Goal: Information Seeking & Learning: Learn about a topic

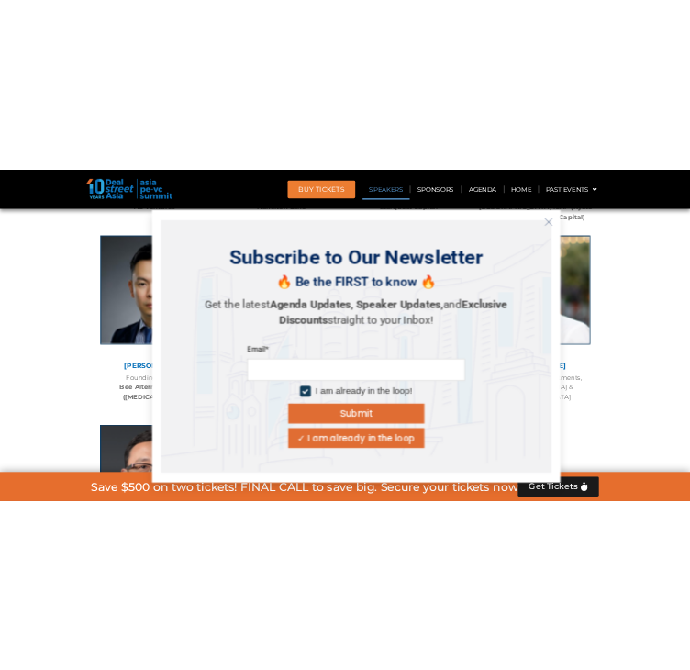
scroll to position [5967, 0]
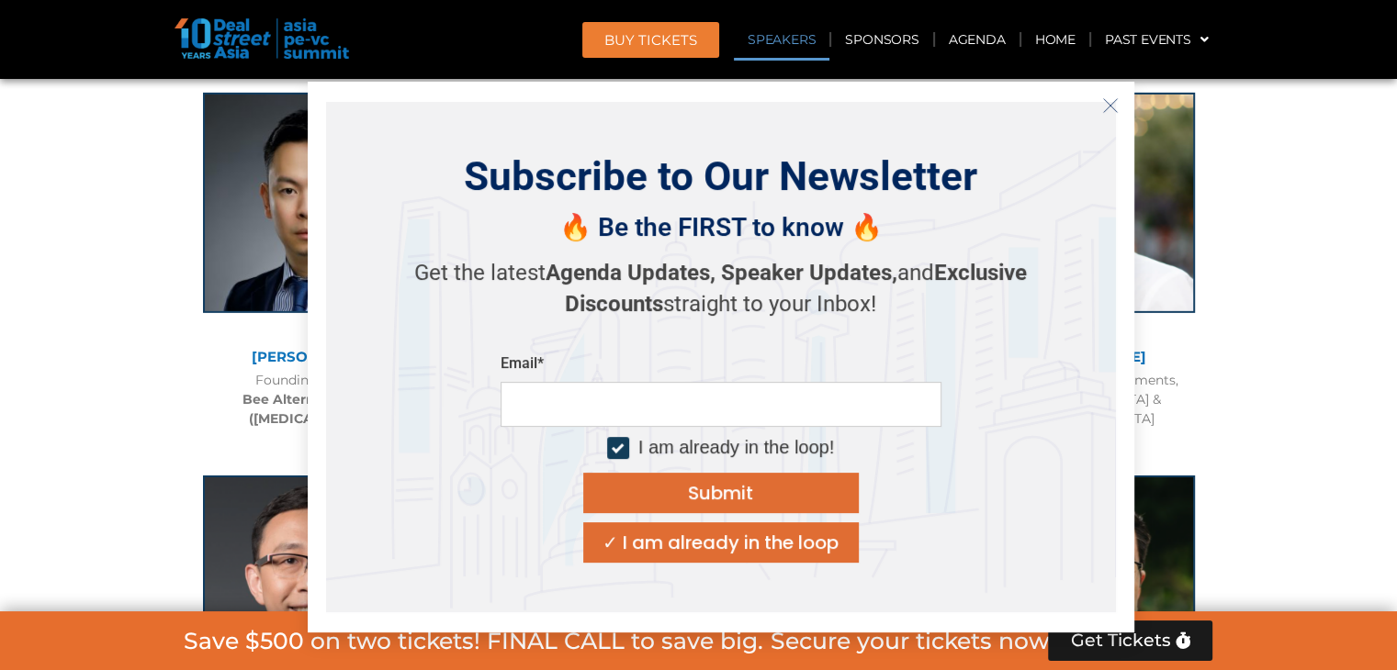
click at [1115, 107] on icon "Close" at bounding box center [1110, 105] width 17 height 17
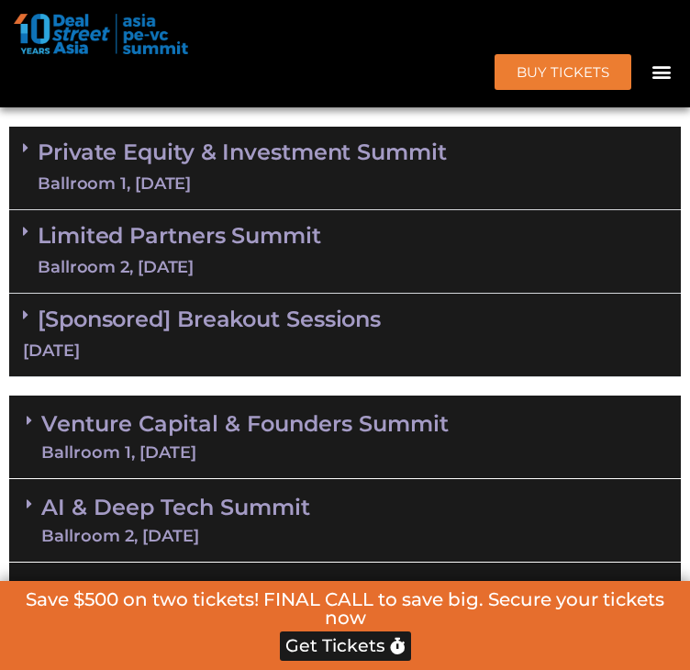
scroll to position [1219, 0]
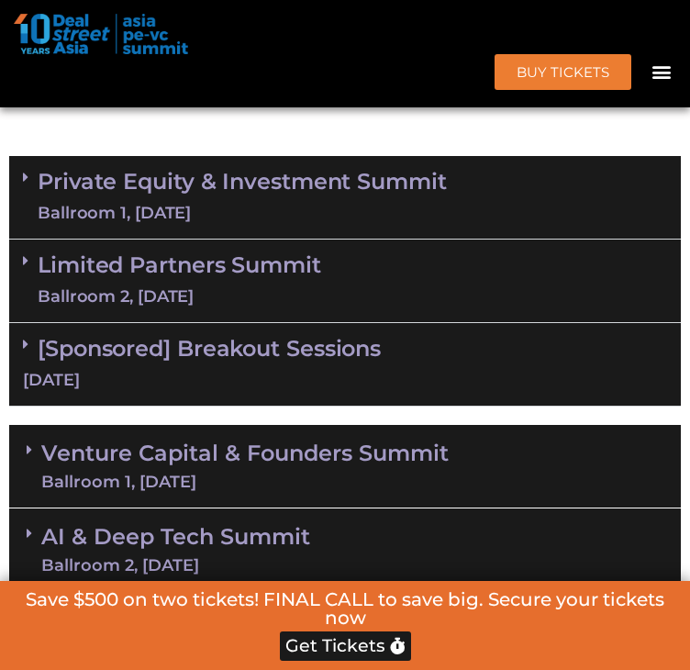
click at [391, 240] on div "Private Equity & Investment Summit Ballroom 1, [DATE]" at bounding box center [345, 198] width 672 height 84
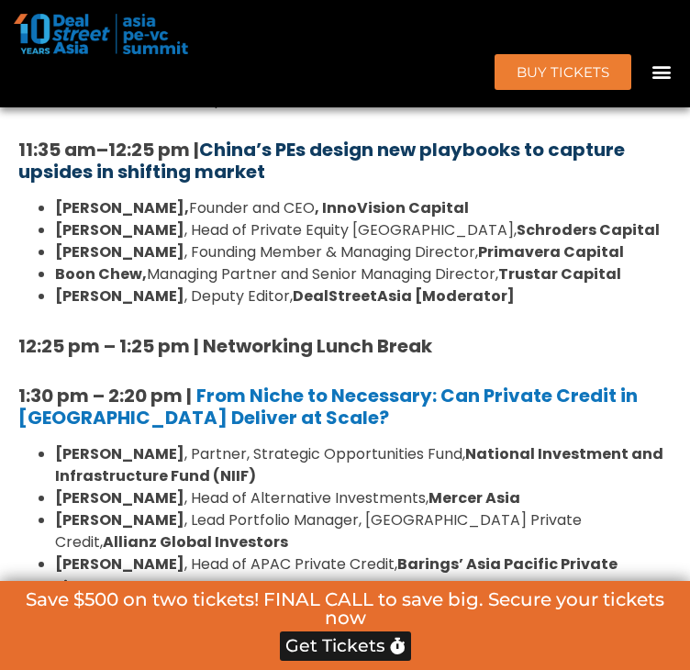
scroll to position [2046, 0]
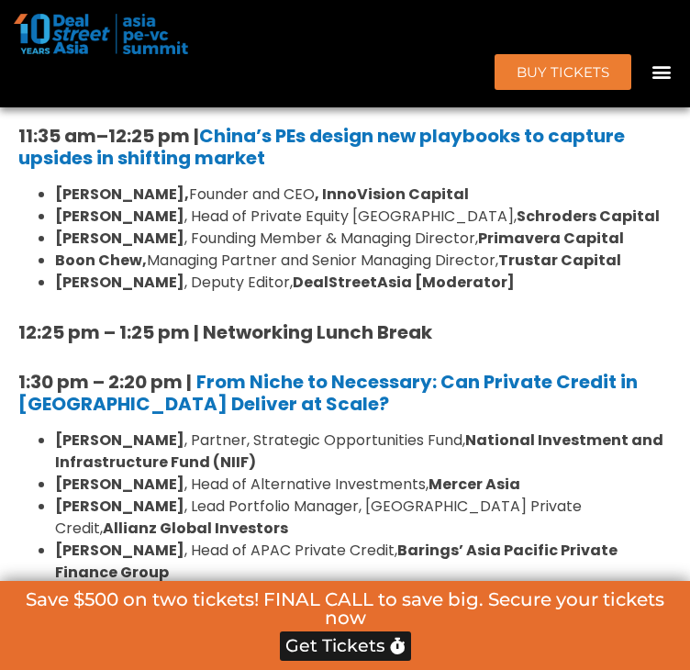
click at [106, 249] on strong "[PERSON_NAME]" at bounding box center [119, 238] width 129 height 21
click at [106, 271] on strong "Boon Chew," at bounding box center [101, 260] width 92 height 21
click at [206, 272] on li "[PERSON_NAME], Managing Partner and Senior Managing Director, Trustar Capital" at bounding box center [363, 261] width 617 height 22
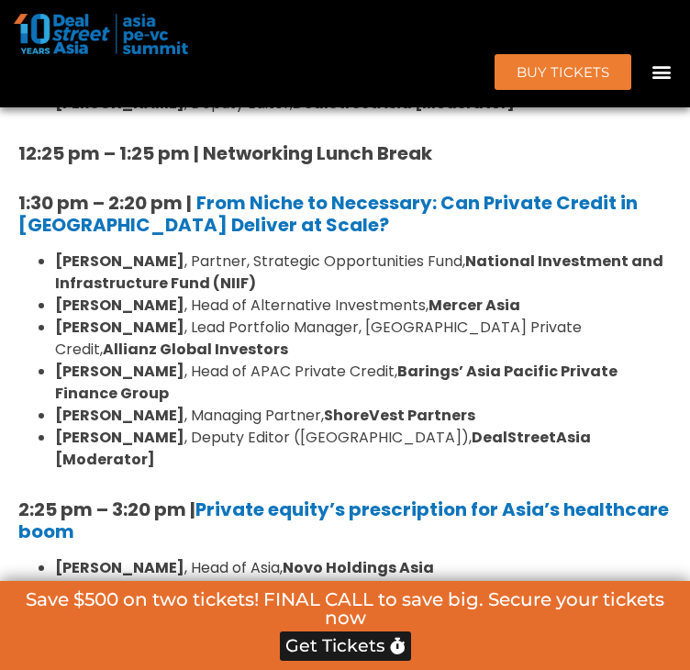
scroll to position [2229, 0]
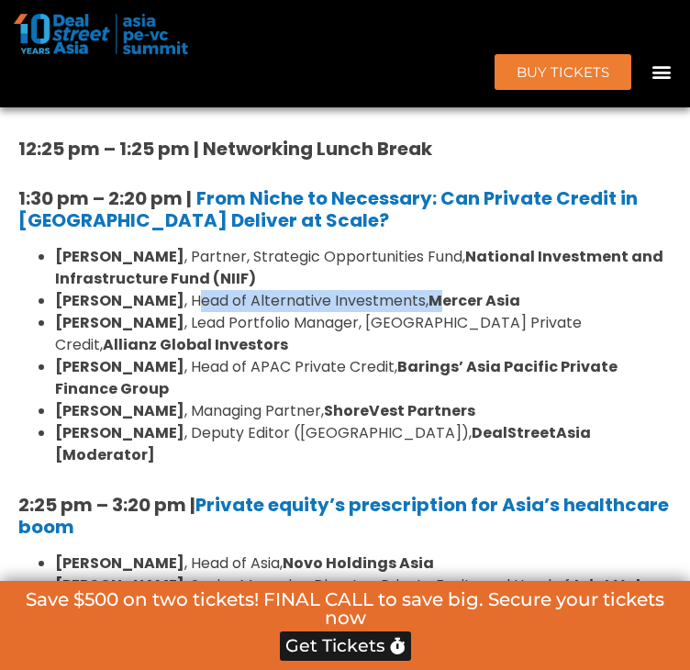
drag, startPoint x: 163, startPoint y: 379, endPoint x: 414, endPoint y: 377, distance: 251.6
click at [414, 312] on li "[PERSON_NAME] , Head of Alternative Investments, [PERSON_NAME][GEOGRAPHIC_DATA]" at bounding box center [363, 301] width 617 height 22
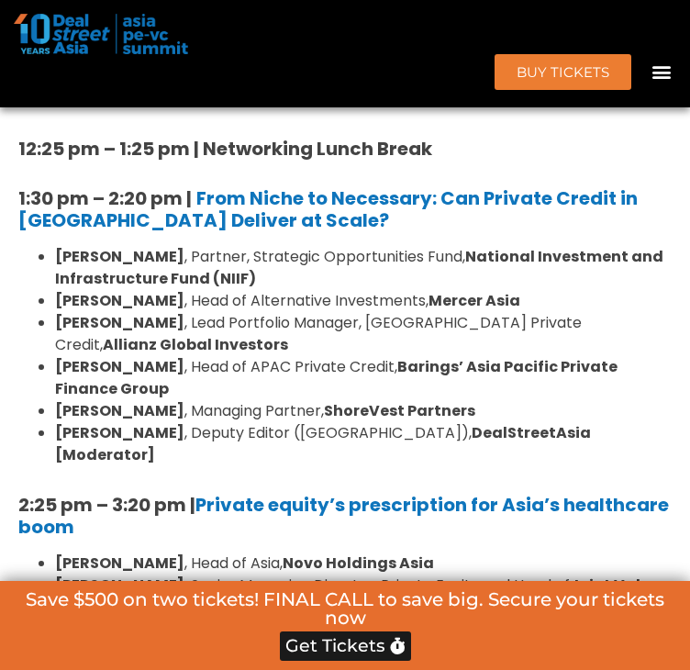
click at [536, 290] on li "[PERSON_NAME] , Partner, Strategic Opportunities Fund, National Investment and …" at bounding box center [363, 268] width 617 height 44
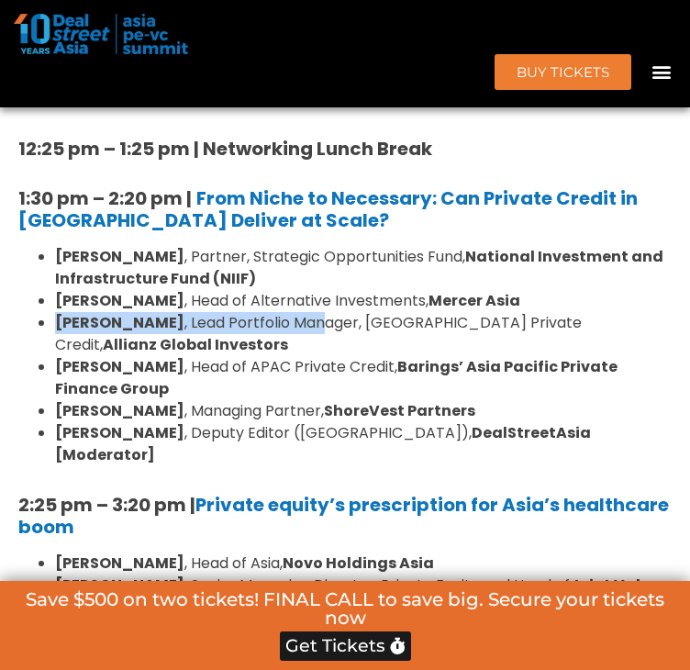
drag, startPoint x: 59, startPoint y: 394, endPoint x: 320, endPoint y: 403, distance: 260.9
click at [320, 403] on ul "[PERSON_NAME] , Partner, Strategic Opportunities Fund, National Investment and …" at bounding box center [345, 356] width 654 height 220
click at [321, 356] on li "[PERSON_NAME] , Lead Portfolio Manager, [GEOGRAPHIC_DATA] Private Credit, Allia…" at bounding box center [363, 334] width 617 height 44
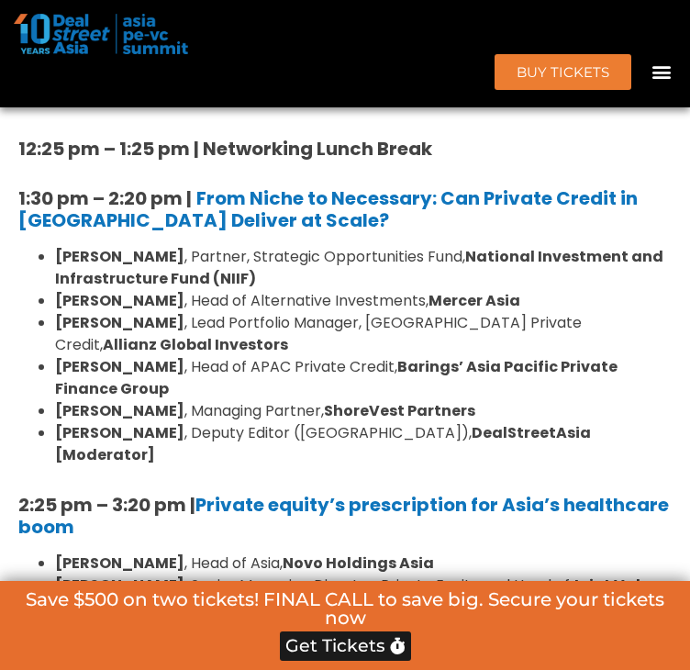
click at [398, 356] on li "[PERSON_NAME] , Lead Portfolio Manager, [GEOGRAPHIC_DATA] Private Credit, Allia…" at bounding box center [363, 334] width 617 height 44
drag, startPoint x: 187, startPoint y: 398, endPoint x: 323, endPoint y: 403, distance: 136.0
click at [323, 356] on li "[PERSON_NAME] , Lead Portfolio Manager, [GEOGRAPHIC_DATA] Private Credit, Allia…" at bounding box center [363, 334] width 617 height 44
click at [333, 356] on li "[PERSON_NAME] , Lead Portfolio Manager, [GEOGRAPHIC_DATA] Private Credit, Allia…" at bounding box center [363, 334] width 617 height 44
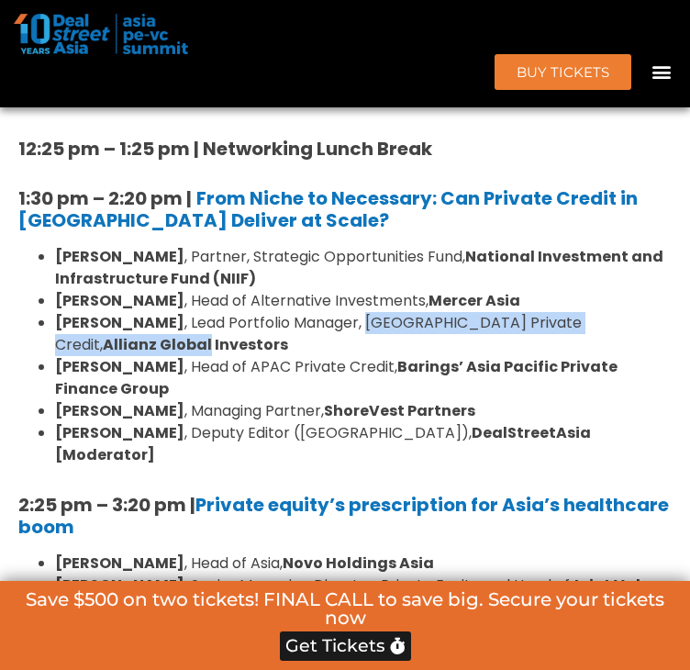
drag, startPoint x: 363, startPoint y: 398, endPoint x: 619, endPoint y: 402, distance: 256.2
click at [619, 356] on li "[PERSON_NAME] , Lead Portfolio Manager, [GEOGRAPHIC_DATA] Private Credit, Allia…" at bounding box center [363, 334] width 617 height 44
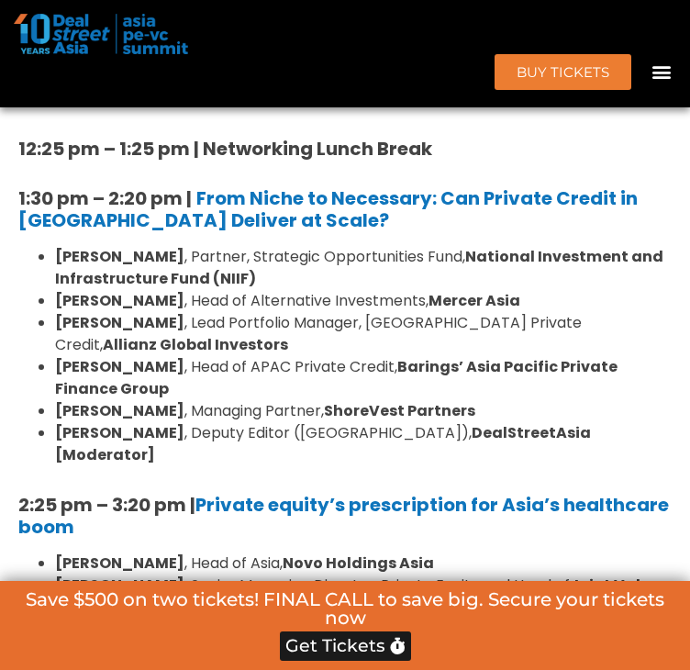
click at [347, 400] on li "[PERSON_NAME] , Head of APAC Private Credit, Barings’ Asia Pacific Private Fina…" at bounding box center [363, 378] width 617 height 44
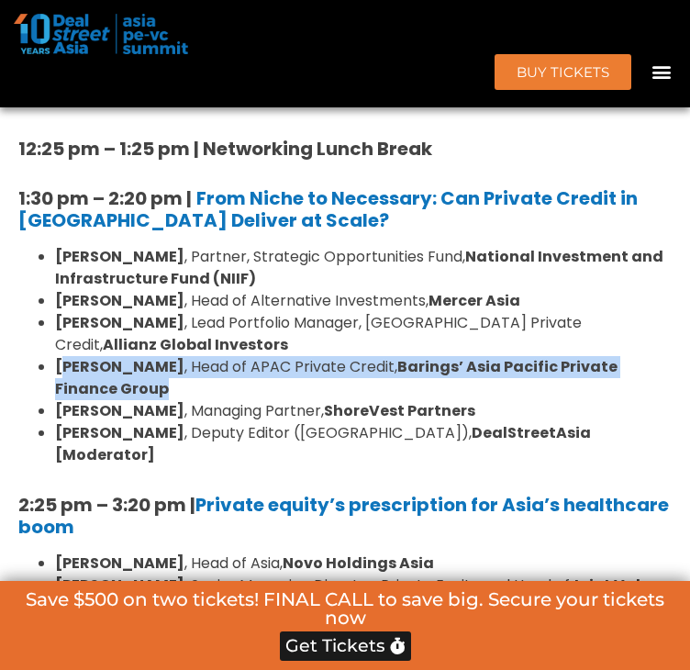
drag, startPoint x: 80, startPoint y: 451, endPoint x: 331, endPoint y: 463, distance: 250.9
click at [331, 400] on li "[PERSON_NAME] , Head of APAC Private Credit, Barings’ Asia Pacific Private Fina…" at bounding box center [363, 378] width 617 height 44
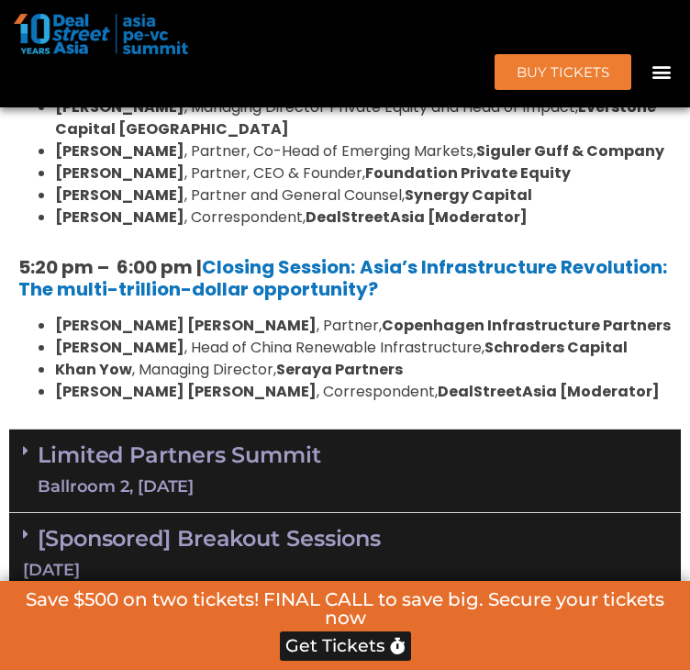
scroll to position [3239, 0]
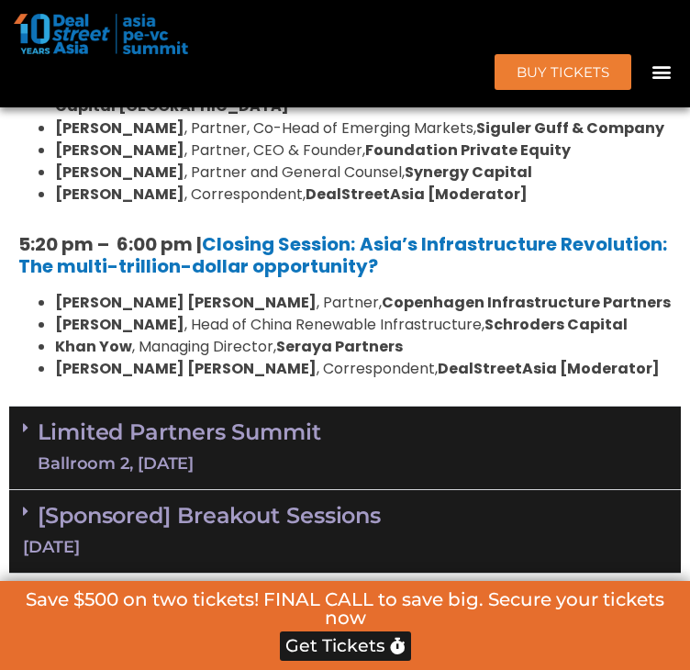
click at [617, 206] on li "[PERSON_NAME] , Correspondent, DealStreetAsia [Moderator]" at bounding box center [363, 195] width 617 height 22
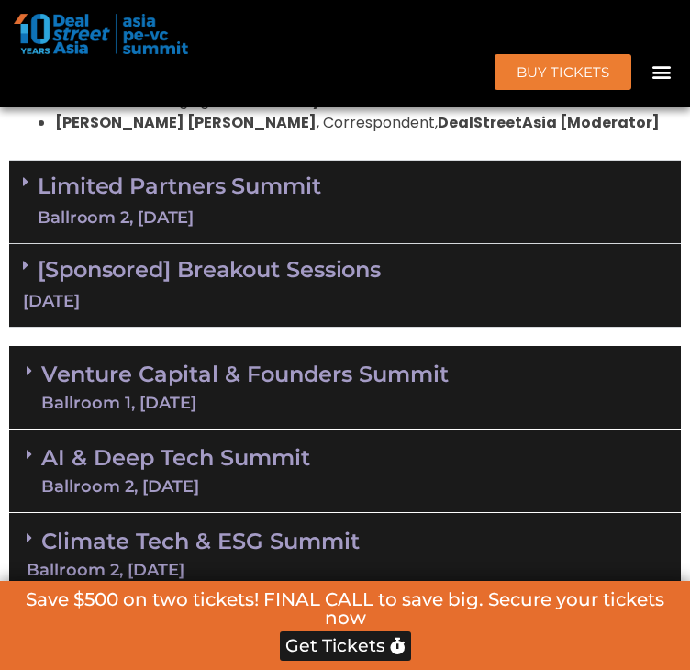
scroll to position [3539, 0]
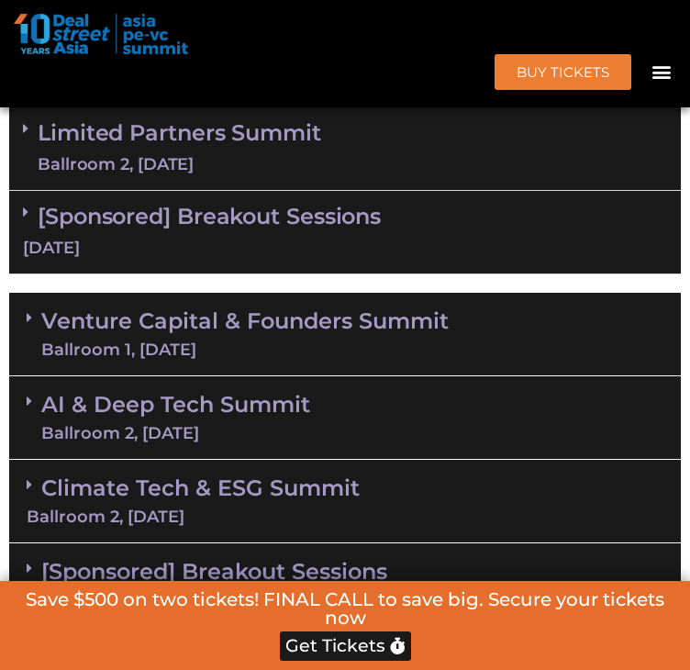
click at [532, 191] on div "Limited Partners [GEOGRAPHIC_DATA] 2, [DATE]" at bounding box center [345, 149] width 672 height 84
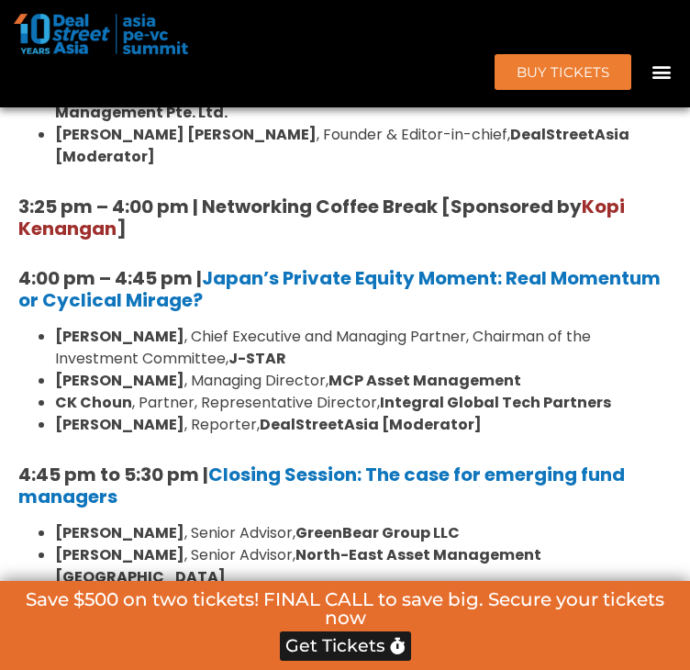
scroll to position [4798, 0]
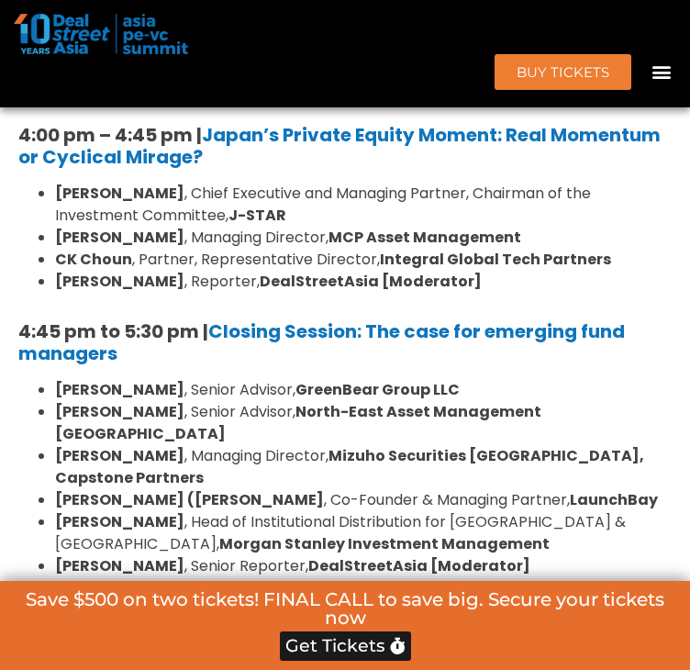
click at [518, 227] on li "[PERSON_NAME] , Chief Executive and Managing Partner, Chairman of the Investmen…" at bounding box center [363, 205] width 617 height 44
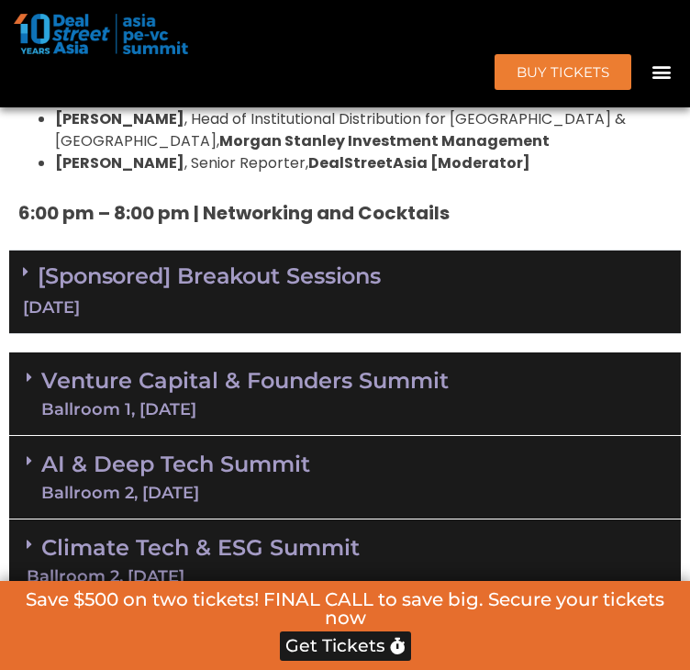
scroll to position [5257, 0]
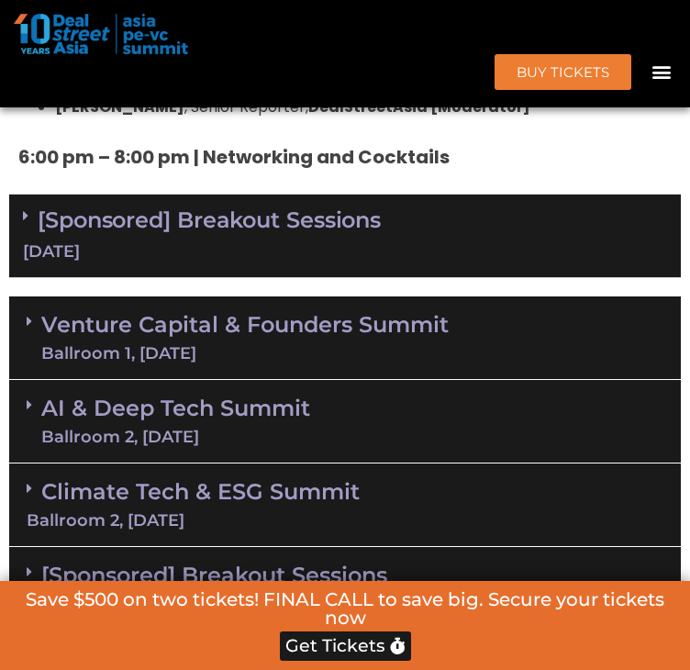
click at [235, 207] on link "[Sponsored] Breakout Sessions [DATE]" at bounding box center [345, 235] width 645 height 57
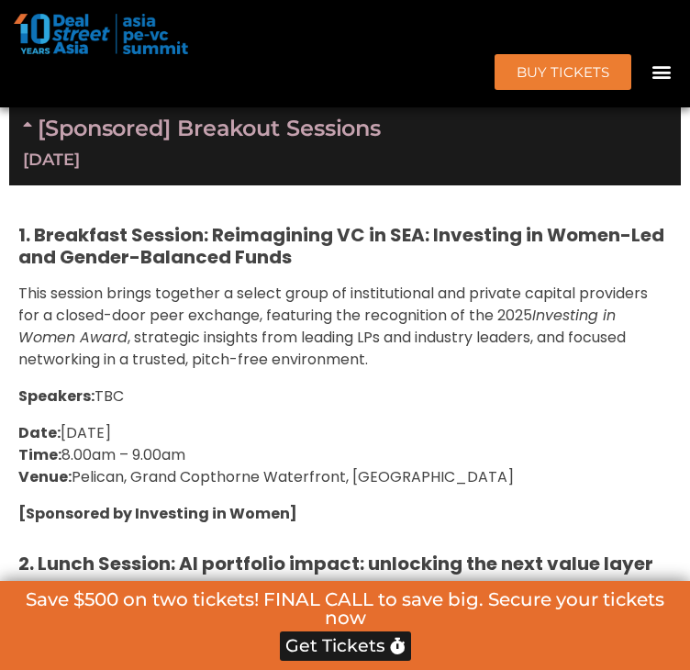
scroll to position [5074, 0]
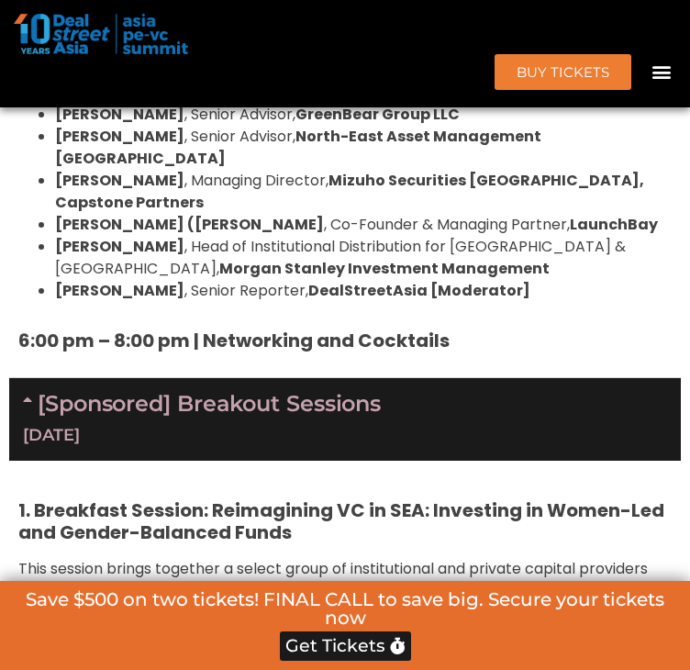
click at [285, 390] on link "[Sponsored] Breakout Sessions [DATE]" at bounding box center [345, 418] width 645 height 57
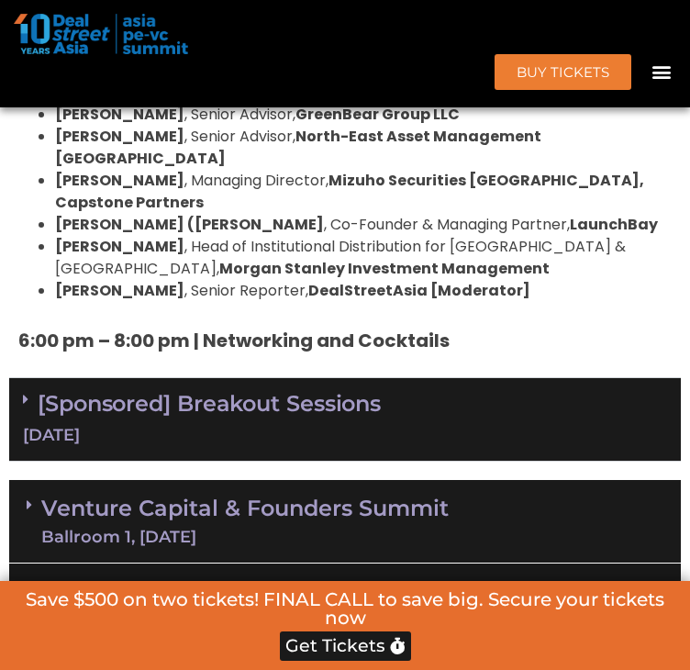
click at [129, 480] on div "Venture Capital & Founders​ Summit Ballroom 1, [DATE]" at bounding box center [345, 522] width 672 height 84
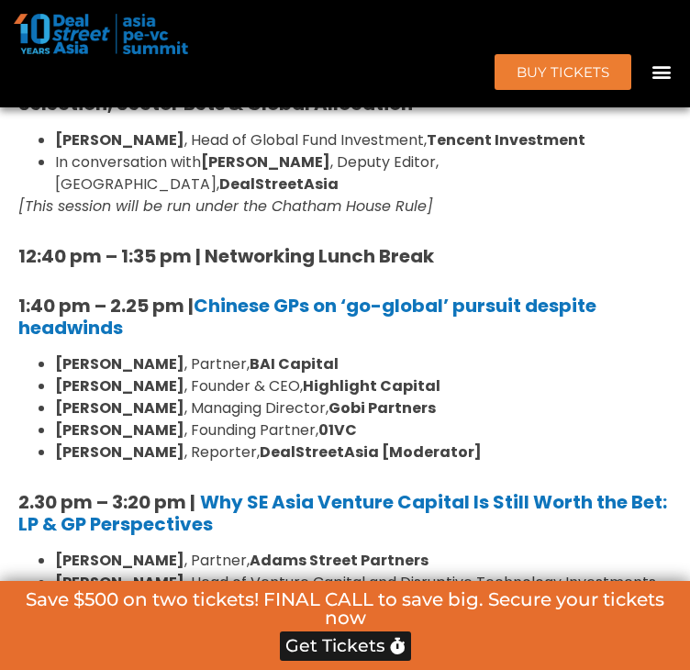
scroll to position [6359, 0]
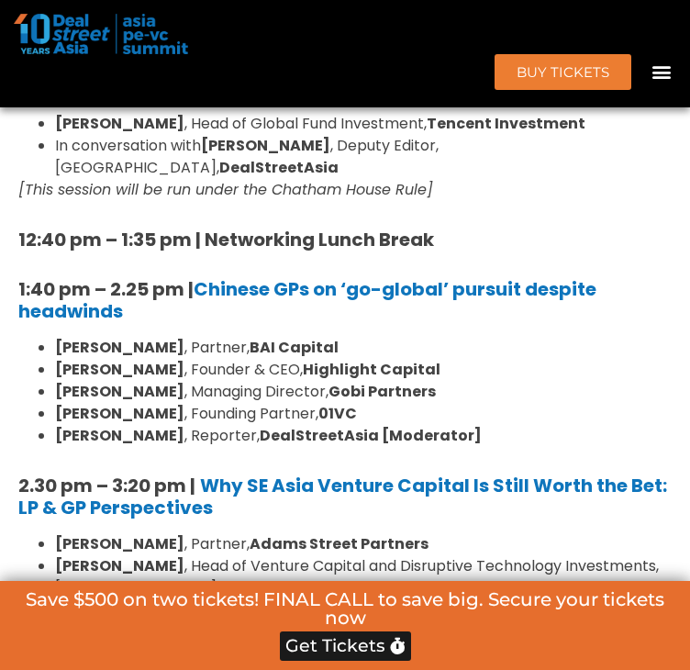
click at [108, 359] on strong "[PERSON_NAME]" at bounding box center [119, 369] width 129 height 21
drag, startPoint x: 118, startPoint y: 322, endPoint x: 35, endPoint y: 323, distance: 82.6
click at [37, 337] on ul "[PERSON_NAME] , Partner, BAI Capital [PERSON_NAME] , Founder & CEO, Highlight C…" at bounding box center [345, 392] width 654 height 110
click at [281, 359] on li "[PERSON_NAME] , Founder & CEO, Highlight Capital" at bounding box center [363, 370] width 617 height 22
click at [250, 381] on li "[PERSON_NAME] , Managing Director, Gobi Partners" at bounding box center [363, 392] width 617 height 22
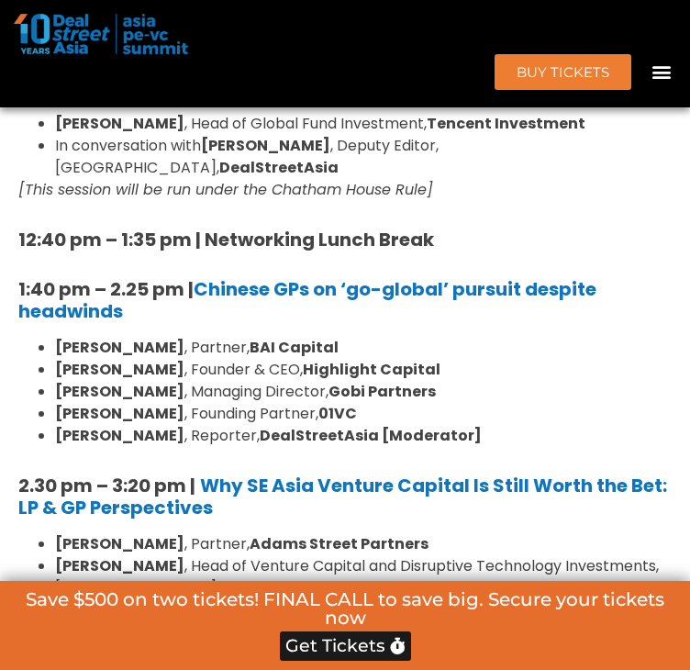
click at [319, 403] on strong "01VC" at bounding box center [338, 413] width 39 height 21
click at [292, 401] on div "8:00 am – 9:00 am | Registration & Networking Coffee [Sponsored by Vserve ] 9:0…" at bounding box center [345, 368] width 654 height 2104
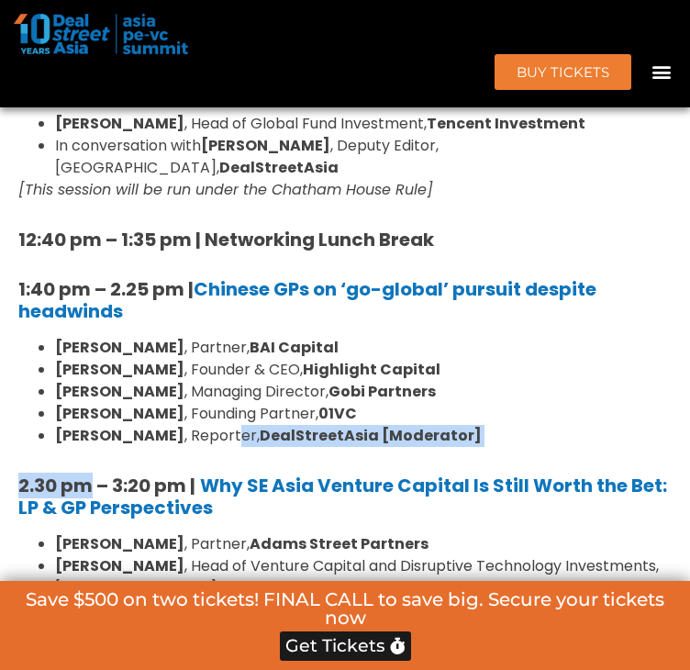
drag, startPoint x: 94, startPoint y: 401, endPoint x: 208, endPoint y: 399, distance: 114.8
click at [208, 399] on div "8:00 am – 9:00 am | Registration & Networking Coffee [Sponsored by Vserve ] 9:0…" at bounding box center [345, 368] width 654 height 2104
click at [266, 425] on strong "DealStreetAsia [Moderator]" at bounding box center [371, 435] width 222 height 21
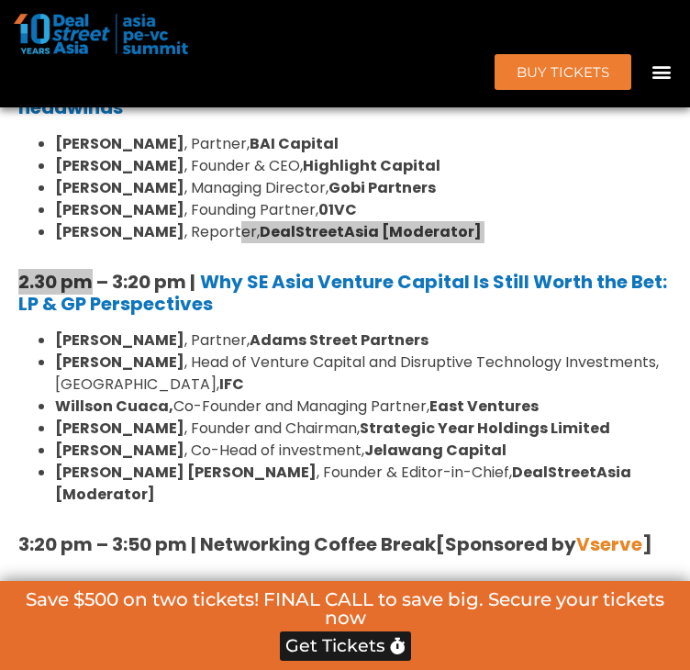
scroll to position [6543, 0]
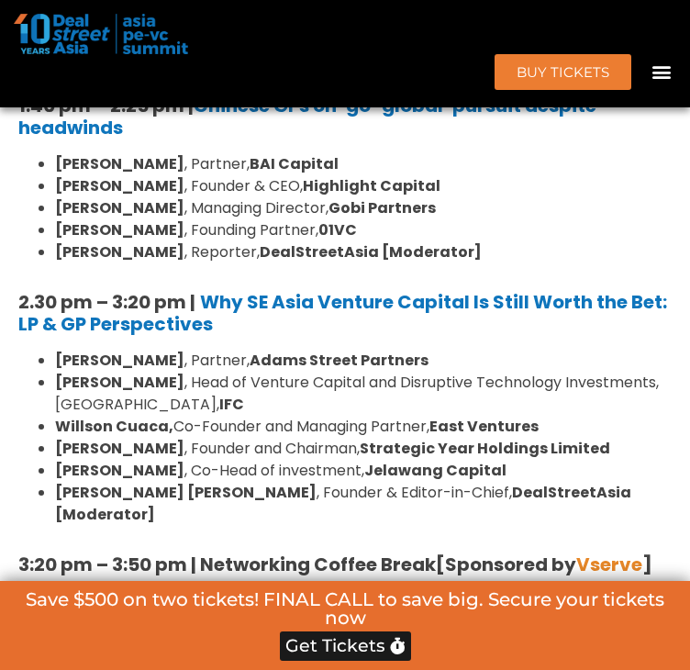
click at [158, 438] on strong "[PERSON_NAME]" at bounding box center [119, 448] width 129 height 21
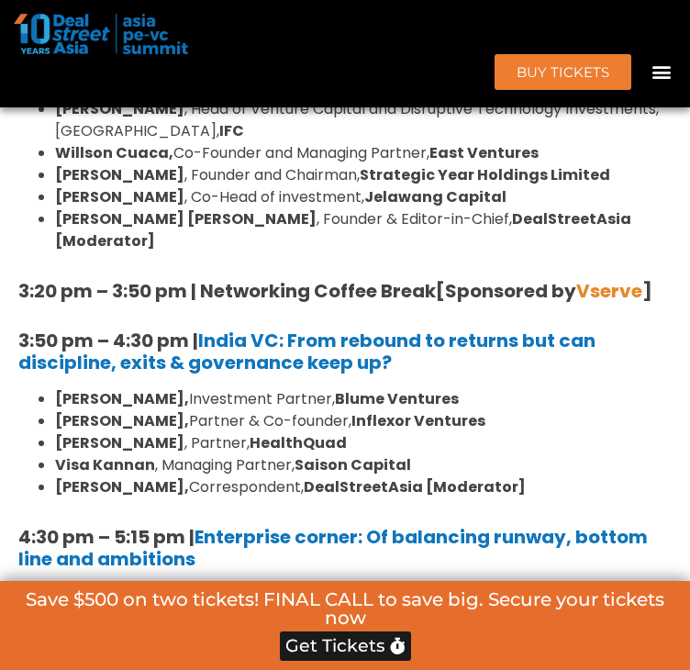
scroll to position [6818, 0]
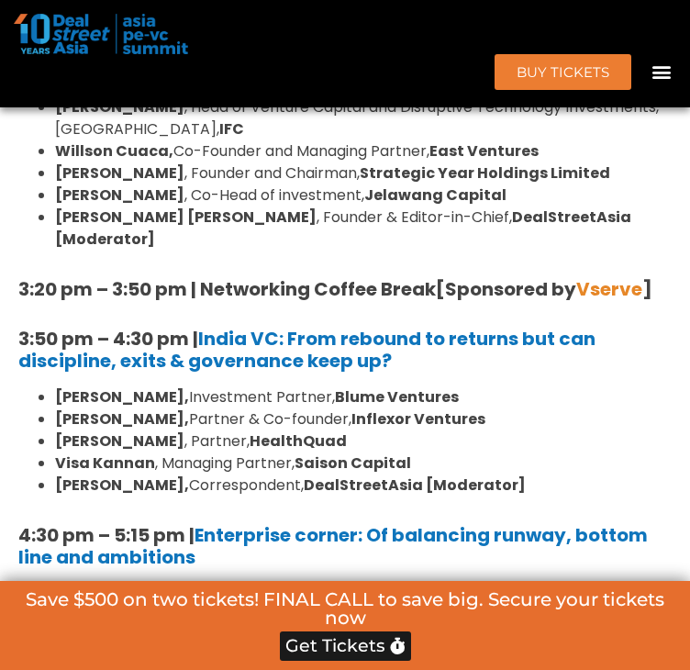
click at [189, 409] on b "[PERSON_NAME]," at bounding box center [122, 419] width 134 height 21
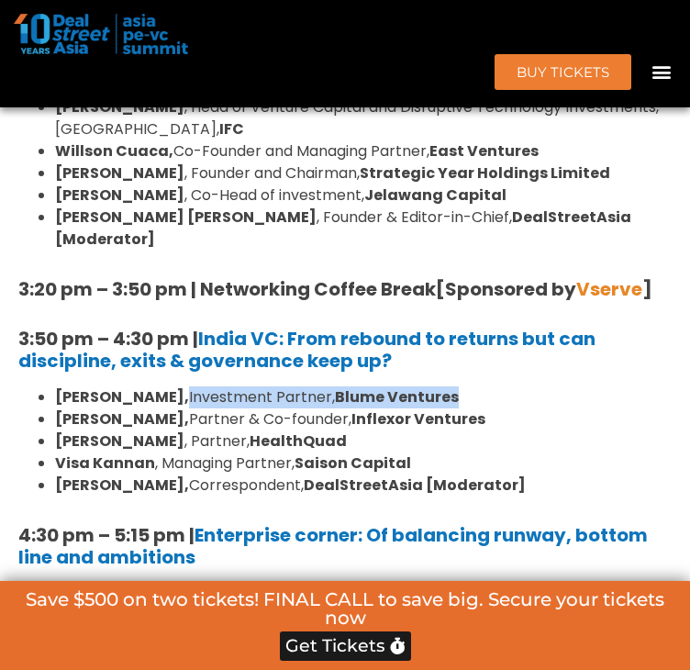
drag, startPoint x: 450, startPoint y: 324, endPoint x: 171, endPoint y: 323, distance: 279.1
click at [171, 387] on li "[PERSON_NAME], Investment Partner, [PERSON_NAME] Ventures" at bounding box center [363, 398] width 617 height 22
copy li "Investment Partner, [PERSON_NAME] Ventures"
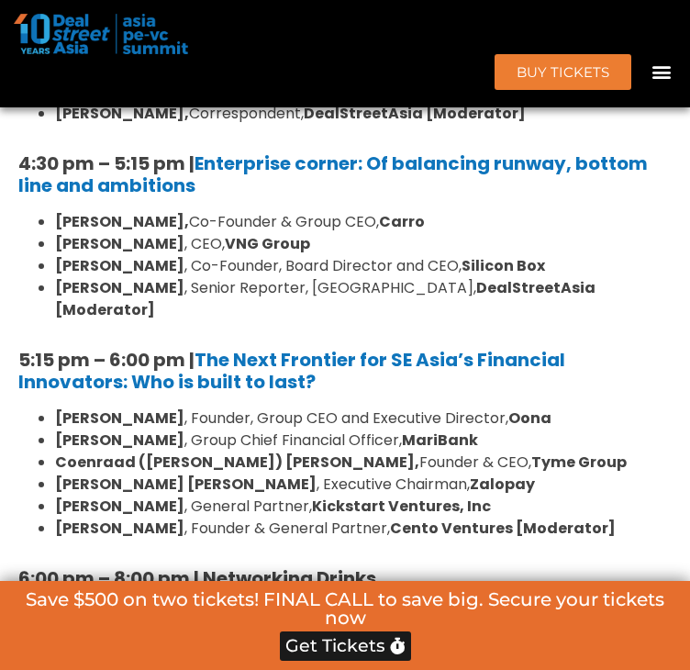
scroll to position [7277, 0]
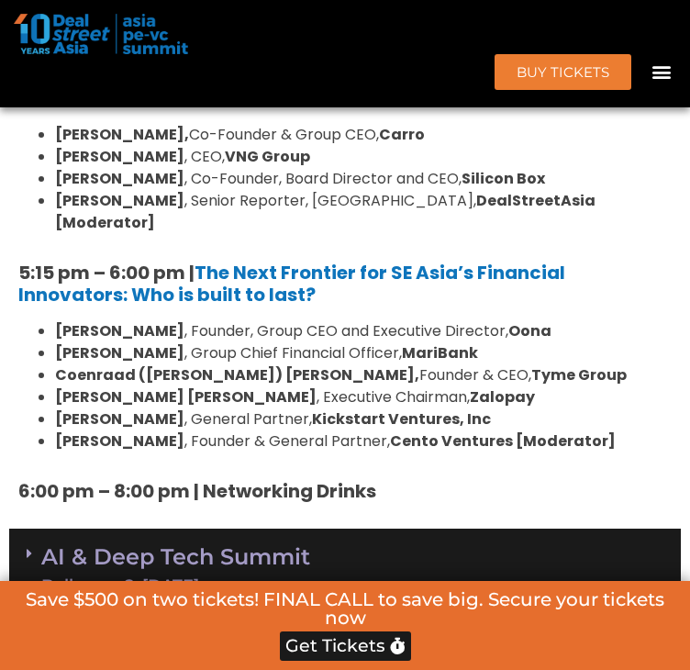
click at [428, 480] on h5 "6:00 pm – 8:00 pm | Networking Drinks" at bounding box center [345, 491] width 654 height 22
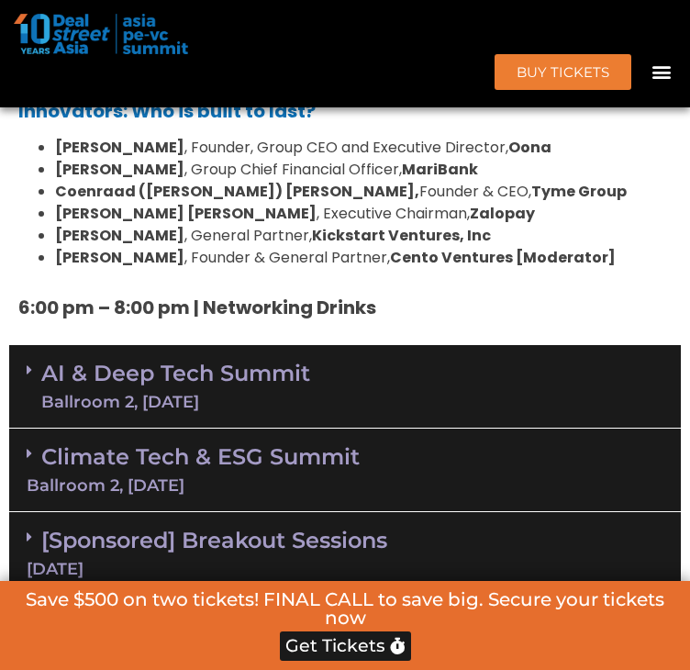
click at [309, 363] on link "AI & Deep Tech Summit Ballroom 2, [DATE]" at bounding box center [175, 387] width 269 height 48
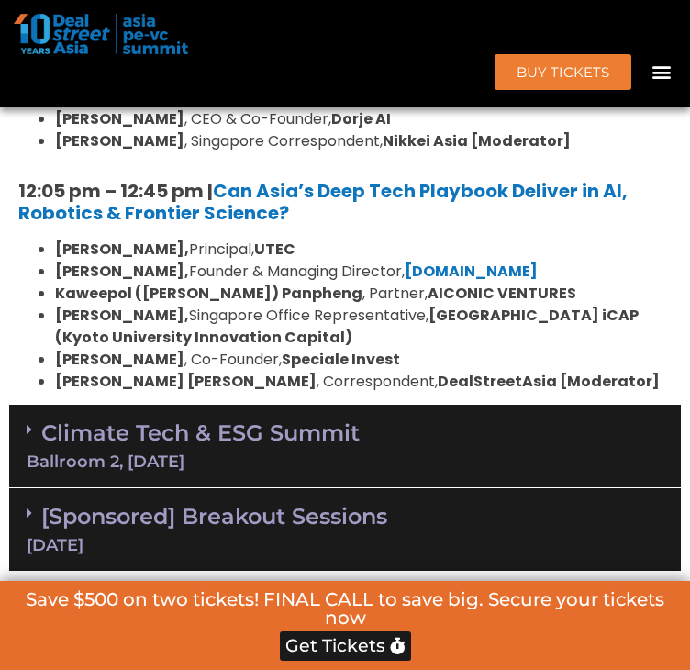
scroll to position [8287, 0]
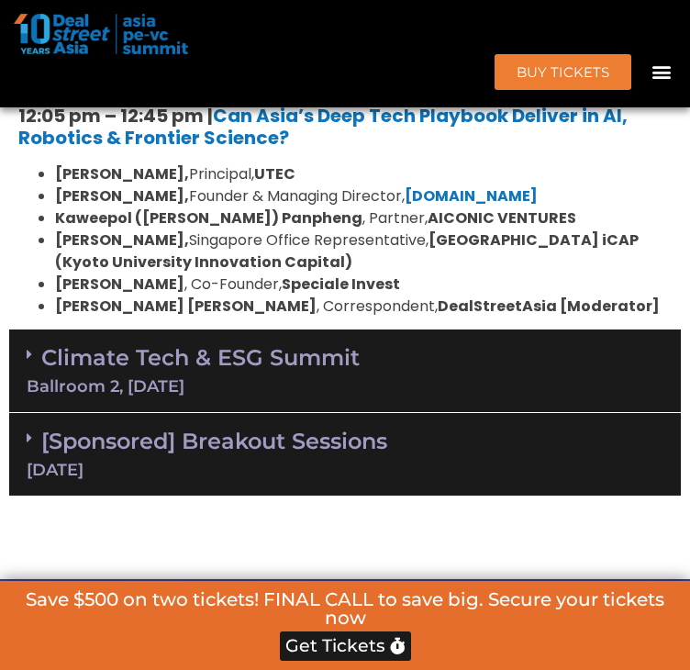
drag, startPoint x: 341, startPoint y: 255, endPoint x: 305, endPoint y: 5, distance: 253.2
click at [339, 344] on link "Climate Tech & ESG Summit Ballroom 2, [DATE]" at bounding box center [345, 369] width 637 height 50
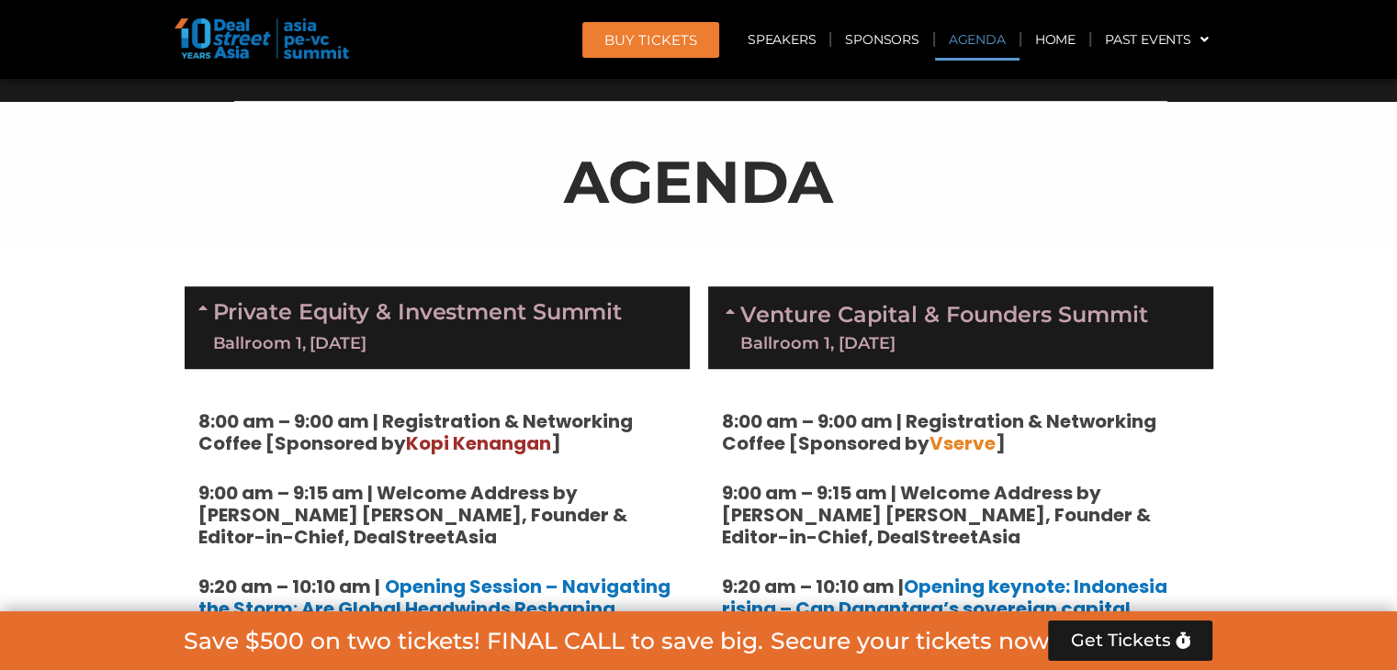
scroll to position [924, 0]
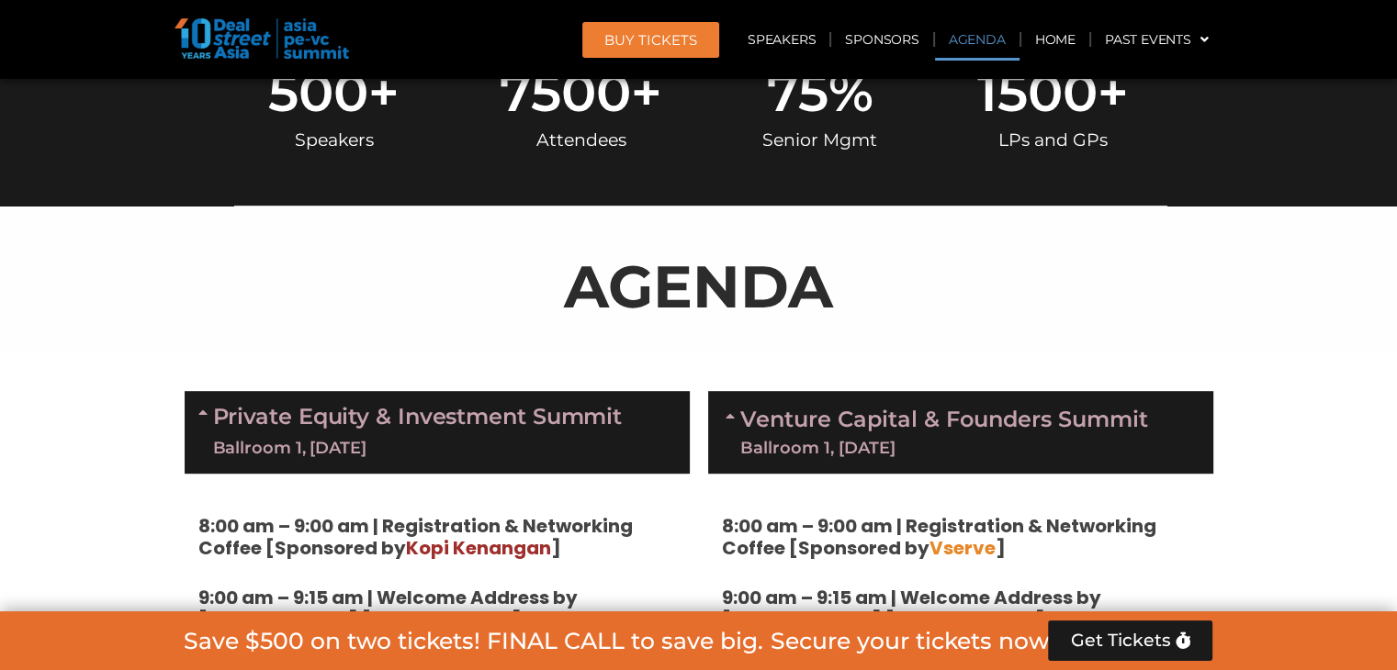
drag, startPoint x: 911, startPoint y: 428, endPoint x: 814, endPoint y: 416, distance: 97.1
click at [909, 431] on link "Venture Capital & Founders​ Summit Ballroom 1, [DATE]" at bounding box center [944, 433] width 408 height 48
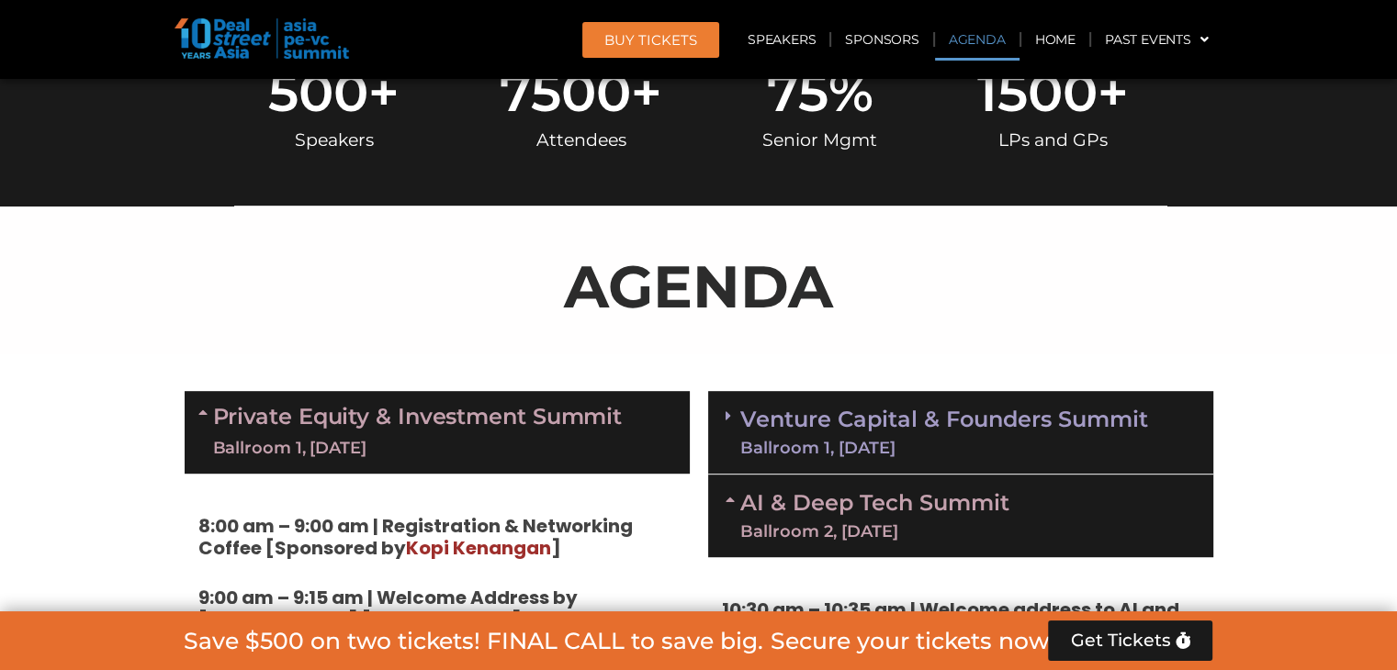
click at [503, 405] on link "Private Equity & Investment Summit Ballroom 1, [DATE]" at bounding box center [418, 432] width 410 height 55
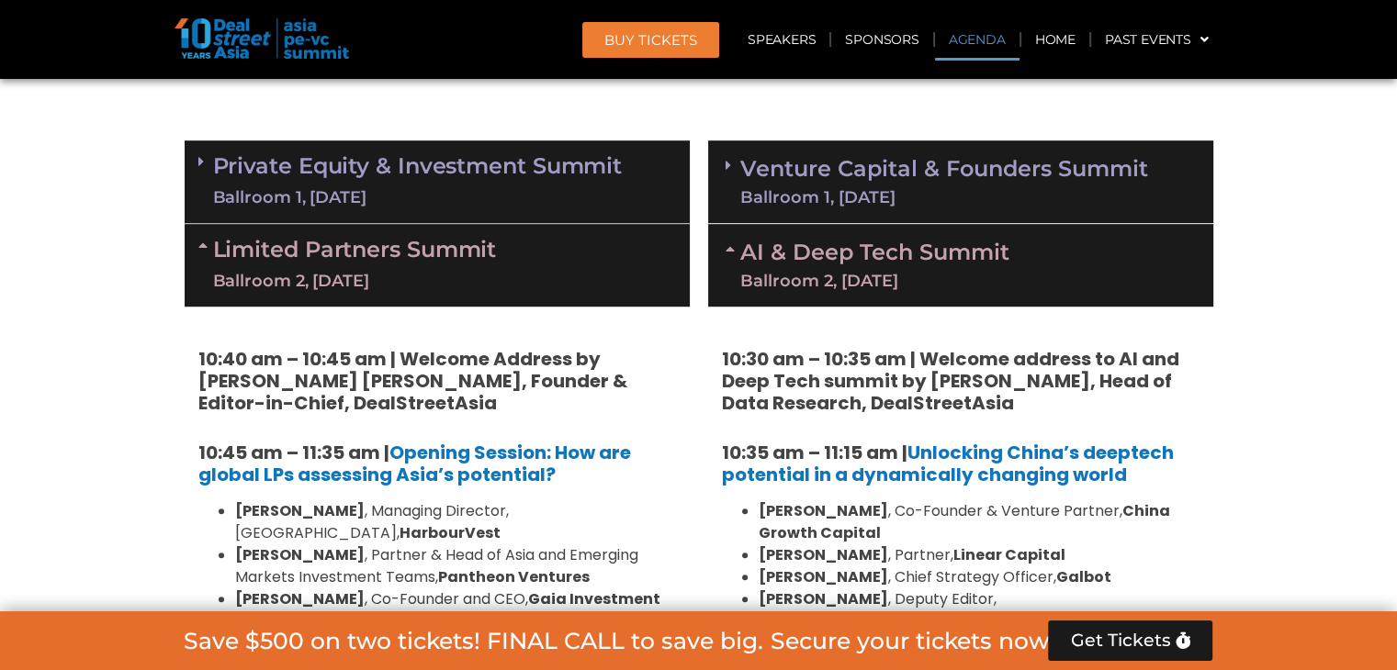
scroll to position [1199, 0]
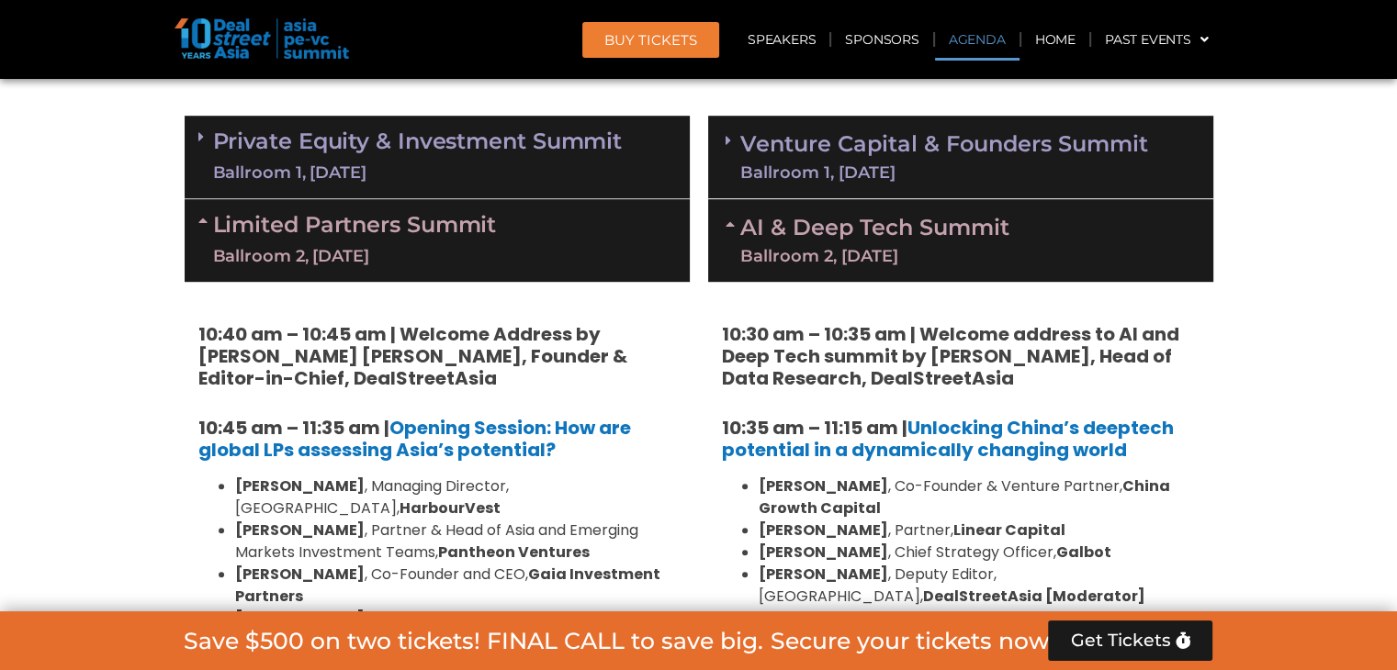
click at [534, 257] on div "Limited Partners [GEOGRAPHIC_DATA] 2, [DATE]" at bounding box center [437, 240] width 505 height 83
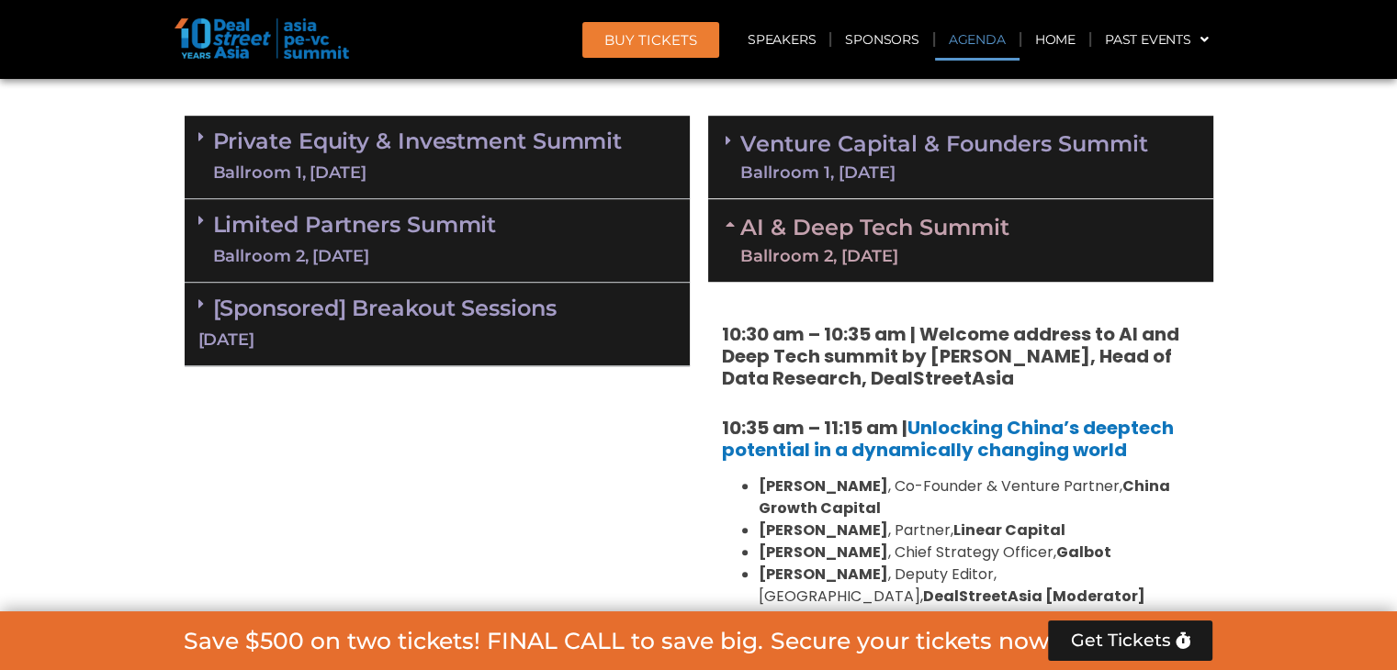
click at [889, 262] on div "Ballroom 2, [DATE]" at bounding box center [874, 256] width 269 height 17
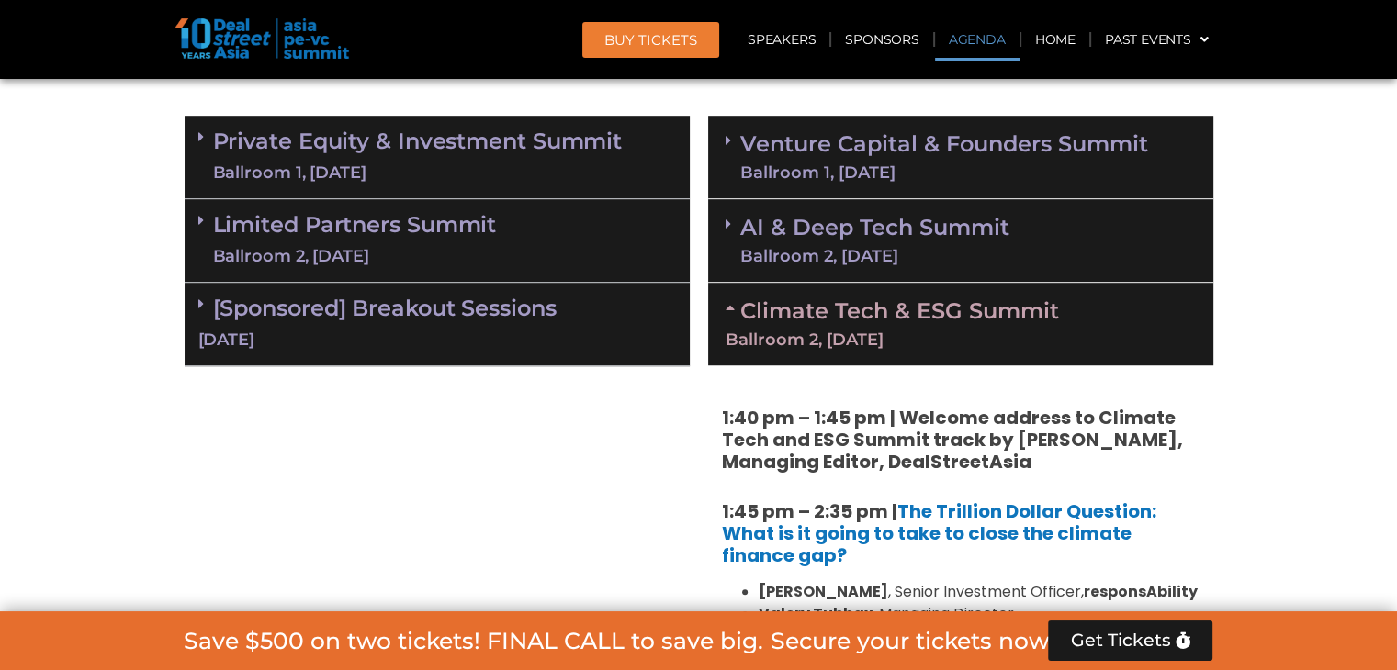
click at [852, 308] on link "Climate Tech & ESG Summit Ballroom 2, [DATE]" at bounding box center [960, 322] width 470 height 50
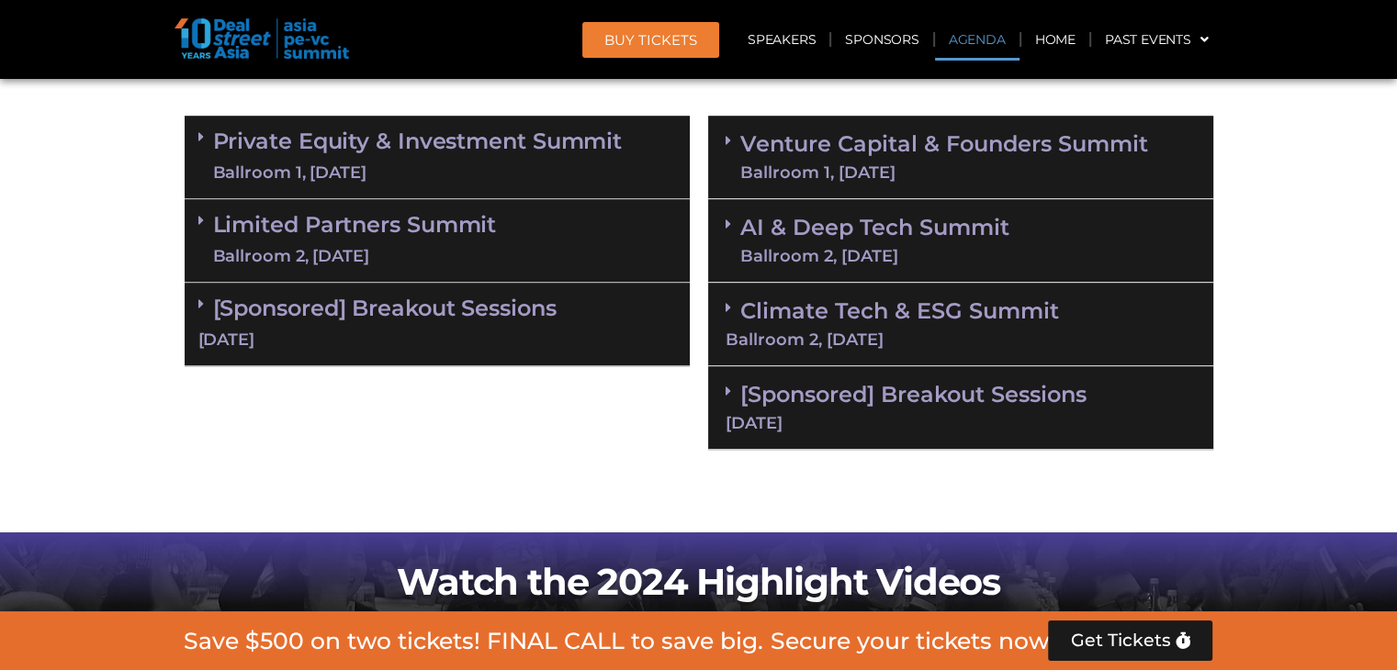
scroll to position [1107, 0]
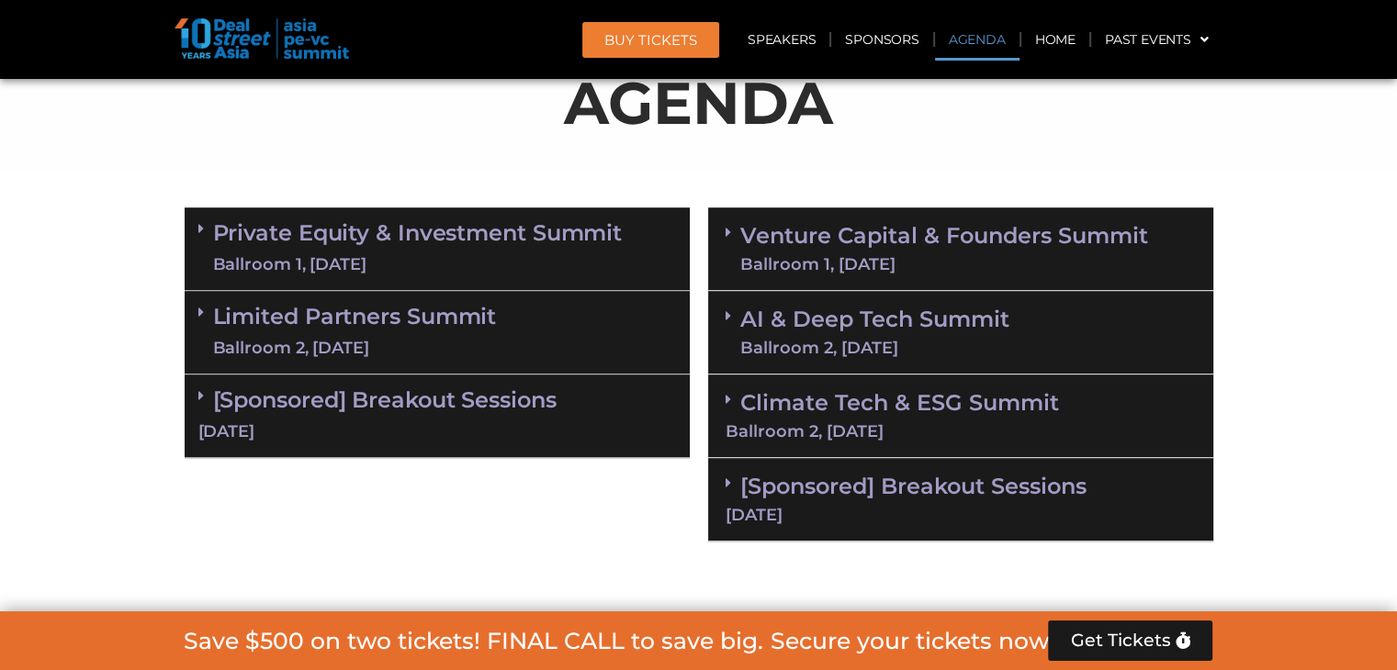
click at [421, 259] on div "Ballroom 1, [DATE]" at bounding box center [418, 264] width 410 height 23
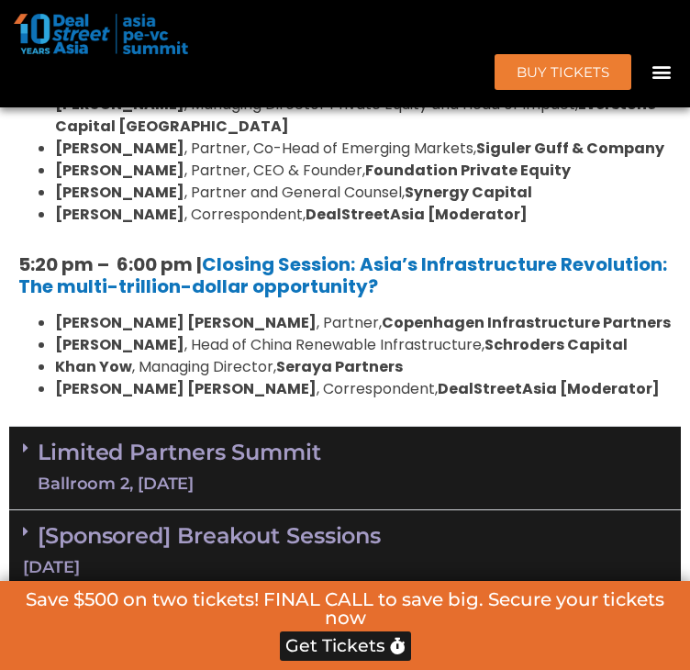
scroll to position [3311, 0]
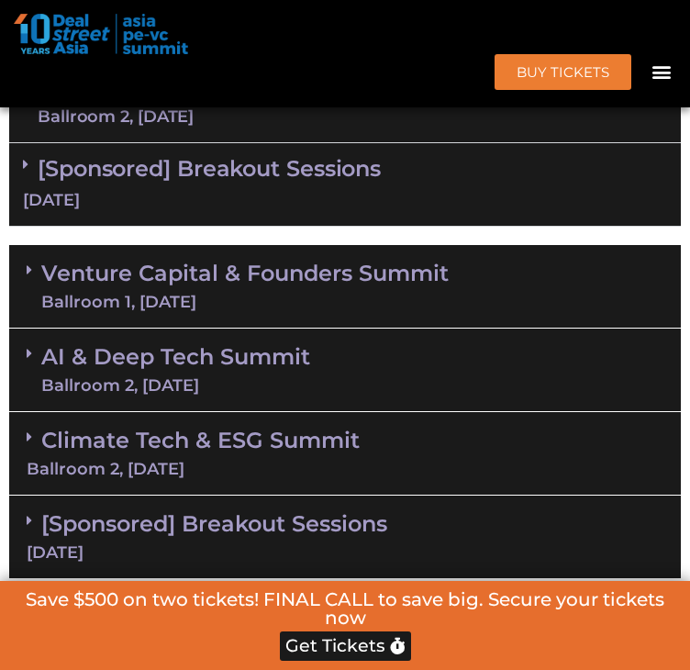
click at [190, 310] on link "Venture Capital & Founders​ Summit Ballroom 1, [DATE]" at bounding box center [245, 287] width 408 height 48
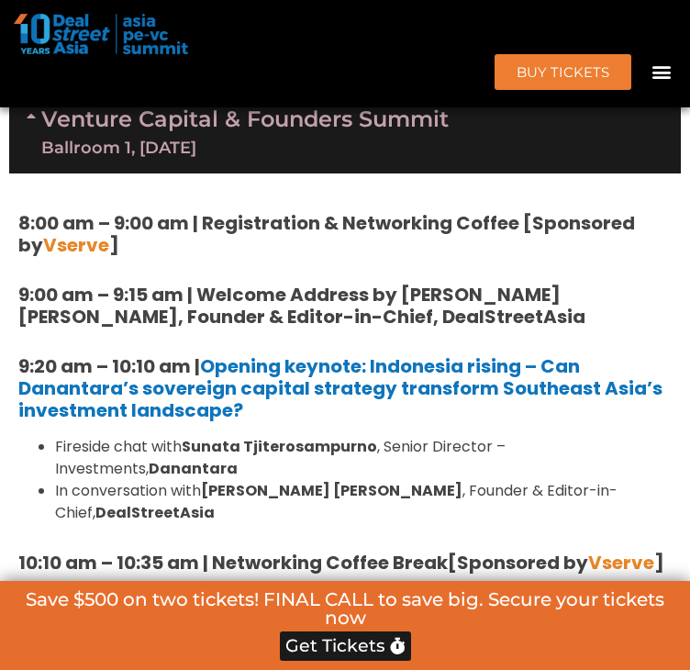
scroll to position [3770, 0]
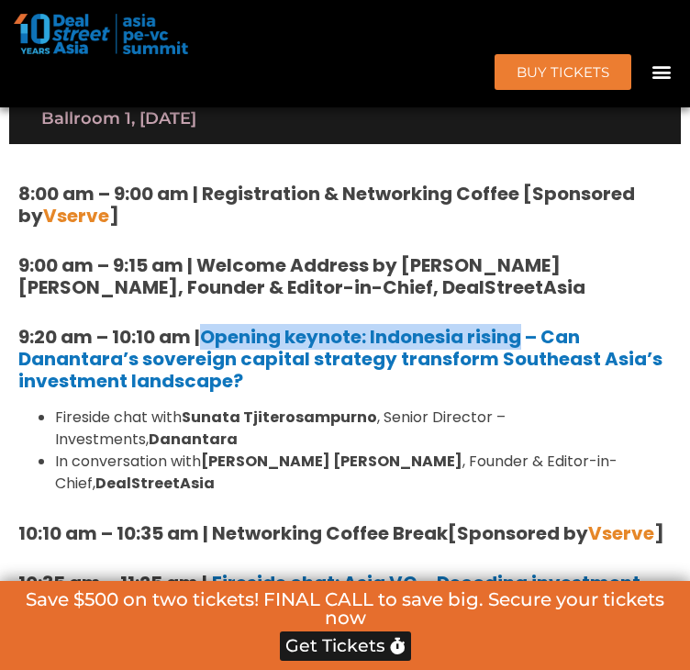
drag, startPoint x: 206, startPoint y: 389, endPoint x: 533, endPoint y: 376, distance: 328.0
copy strong "Opening keynote: Indonesia rising"
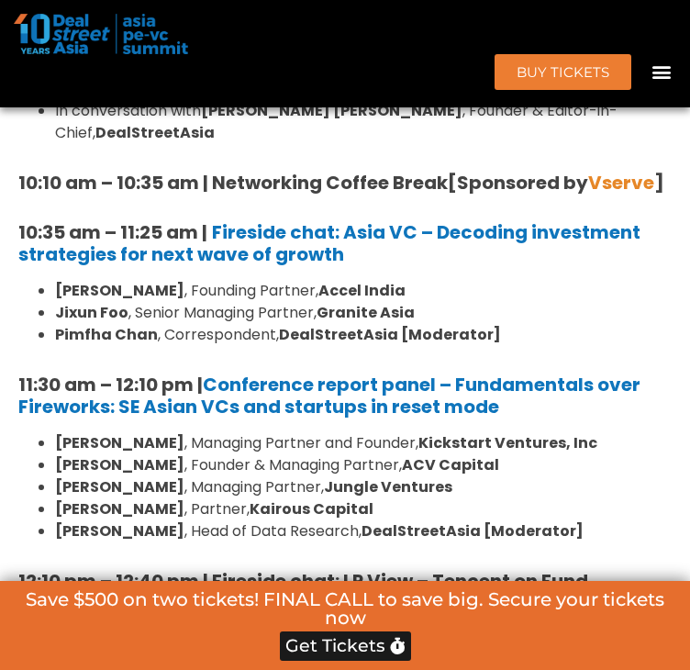
scroll to position [4137, 0]
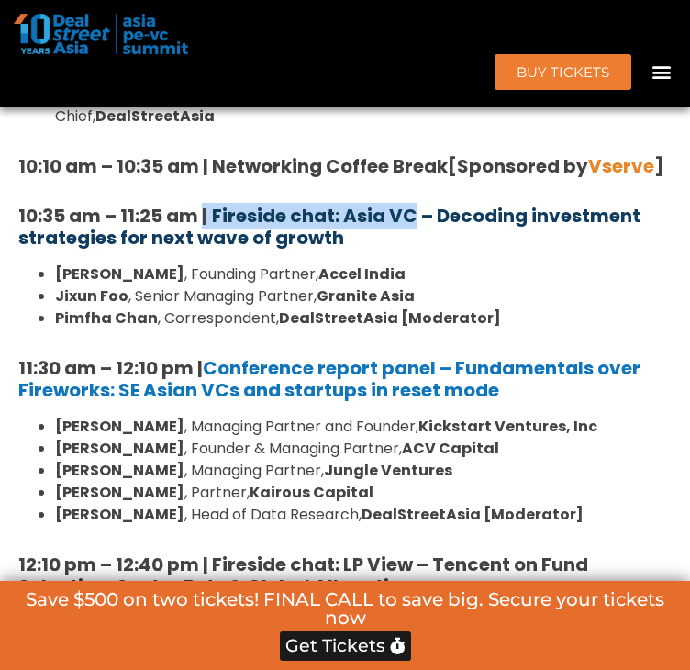
drag, startPoint x: 220, startPoint y: 272, endPoint x: 419, endPoint y: 264, distance: 198.5
click at [419, 249] on h5 "10:35 am – 11:25 am | Fireside chat: Asia VC – Decoding investment strategies f…" at bounding box center [345, 227] width 654 height 44
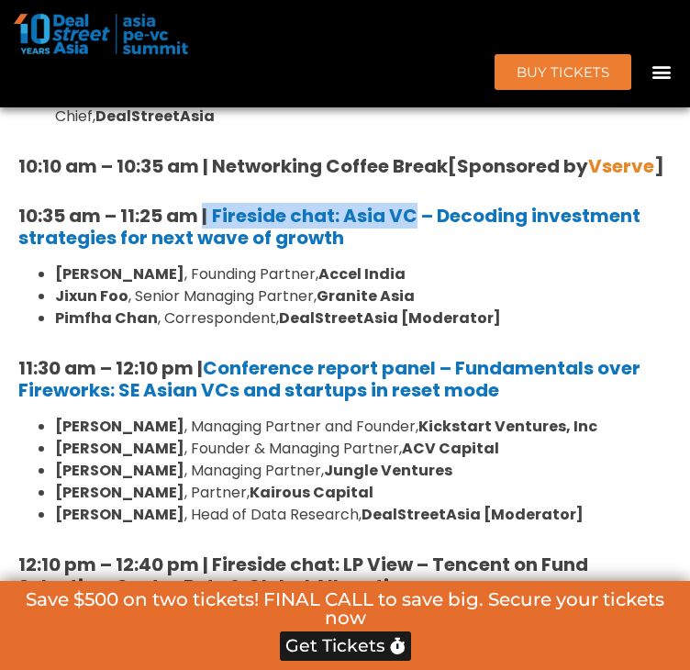
copy h5 "| Fireside chat: Asia VC"
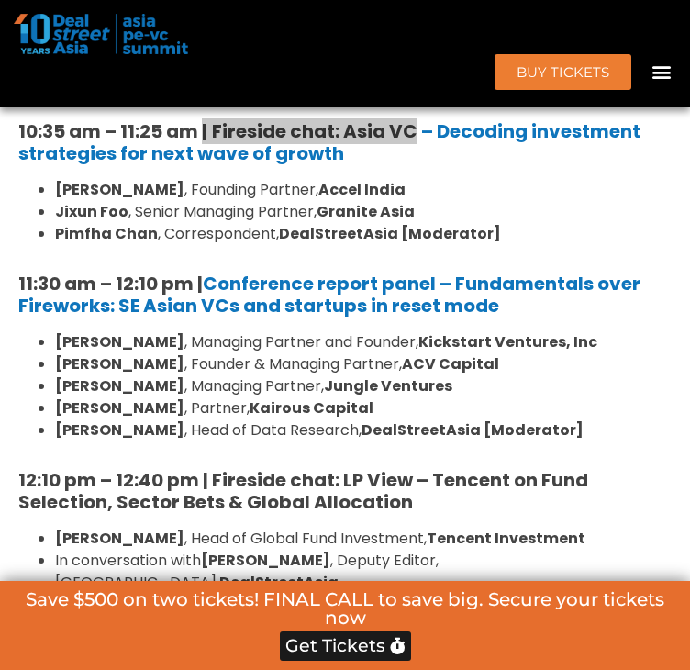
scroll to position [4321, 0]
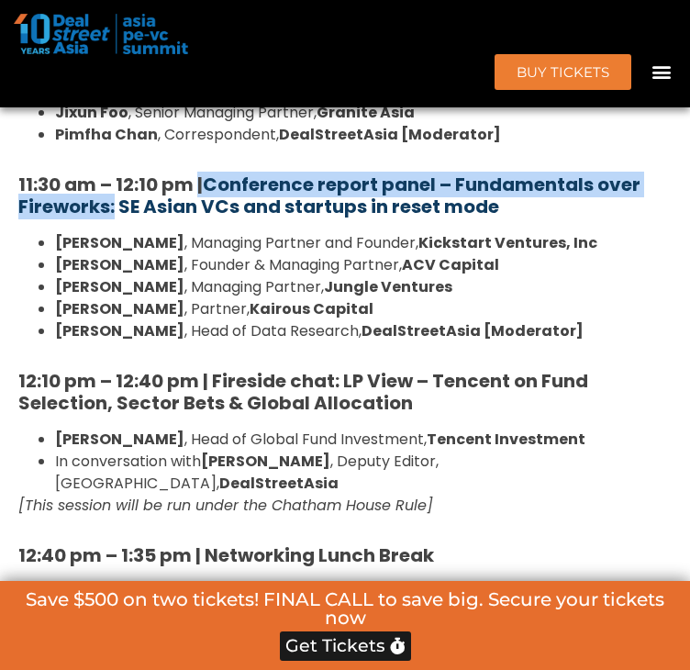
drag, startPoint x: 202, startPoint y: 238, endPoint x: 121, endPoint y: 262, distance: 84.3
click at [121, 219] on strong "11:30 am – 12:10 pm | Conference report panel – Fundamentals over Fireworks: SE…" at bounding box center [329, 196] width 623 height 48
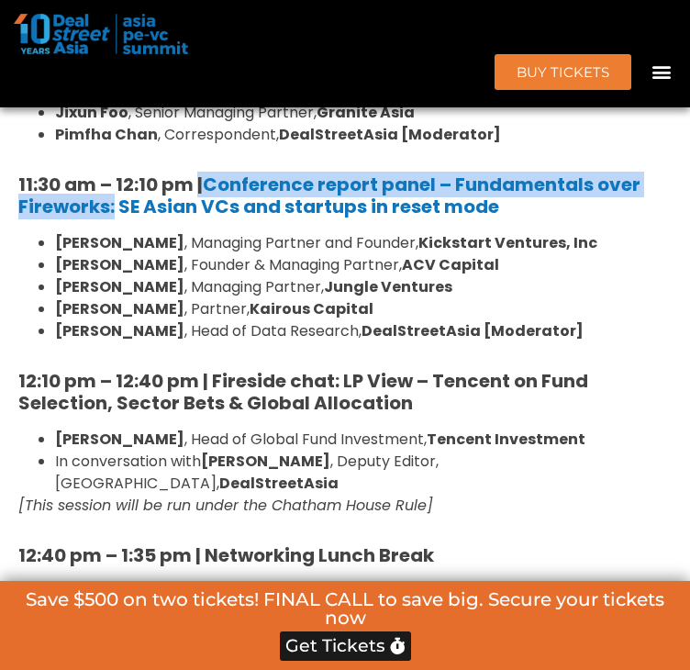
copy strong "| Conference report panel – Fundamentals over Fireworks:"
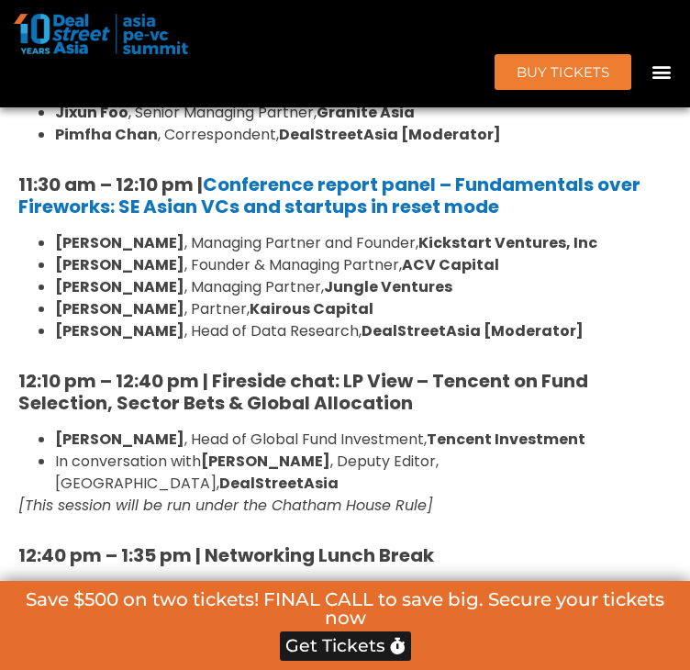
click at [226, 342] on li "[PERSON_NAME] , Head of Data Research, DealStreetAsia [Moderator]" at bounding box center [363, 331] width 617 height 22
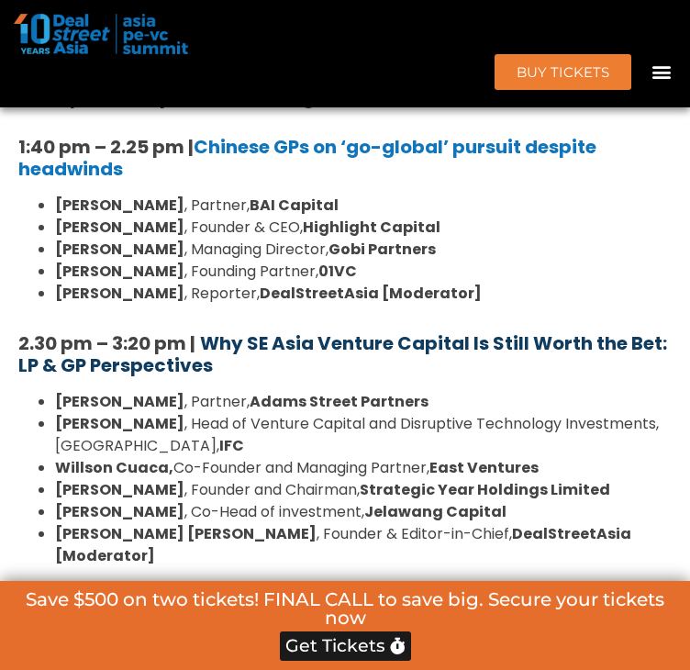
scroll to position [4780, 0]
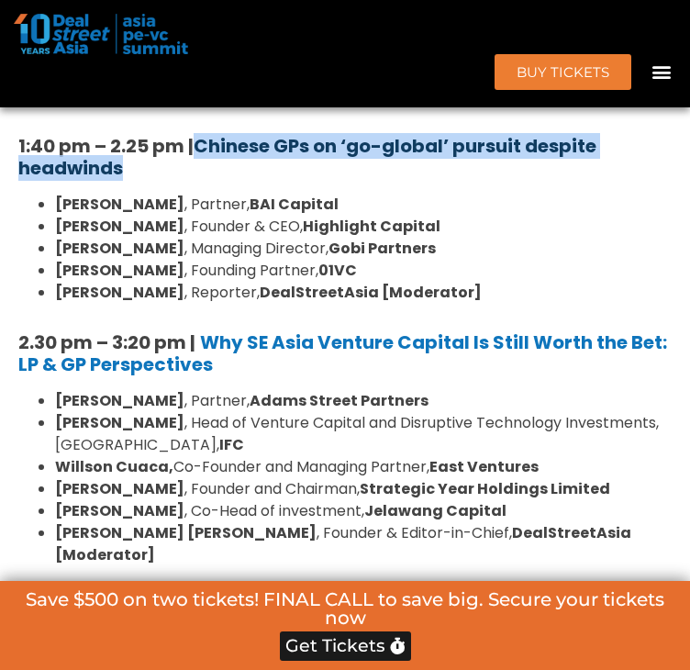
drag, startPoint x: 170, startPoint y: 210, endPoint x: 205, endPoint y: 181, distance: 45.6
click at [205, 179] on h5 "1:40 pm – 2.25 pm | Chinese GPs on ‘go-global’ pursuit despite headwinds" at bounding box center [345, 157] width 654 height 44
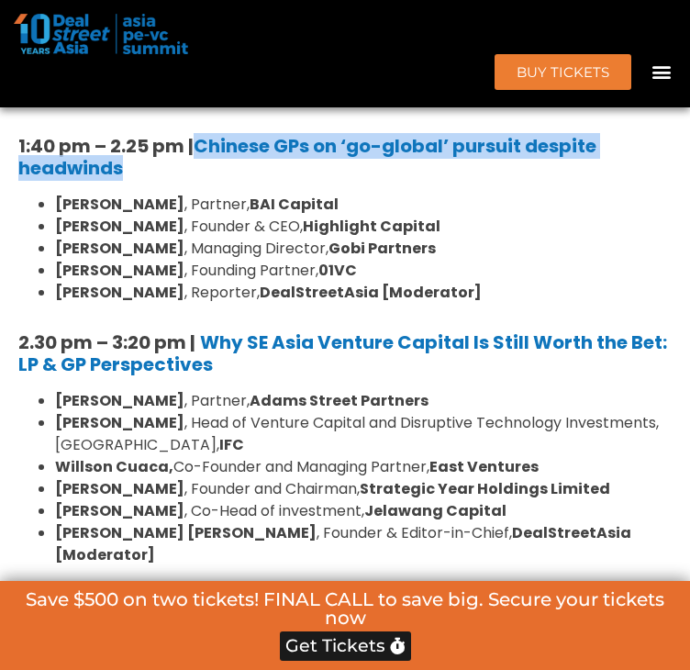
copy link "Chinese GPs on ‘go-global’ pursuit despite headwinds"
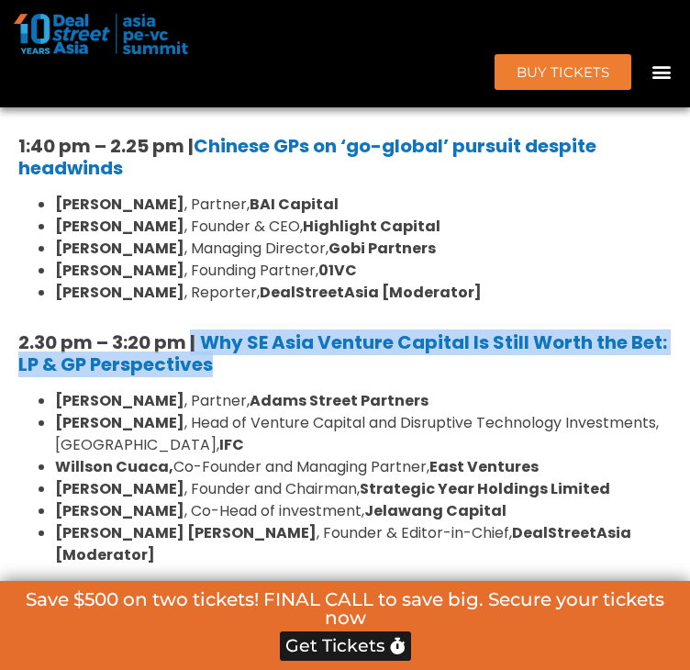
drag, startPoint x: 197, startPoint y: 368, endPoint x: 336, endPoint y: 399, distance: 142.1
click at [336, 376] on h5 "2.30 pm – 3:20 pm | Why SE Asia Venture Capital Is Still Worth the Bet: LP & GP…" at bounding box center [345, 353] width 654 height 44
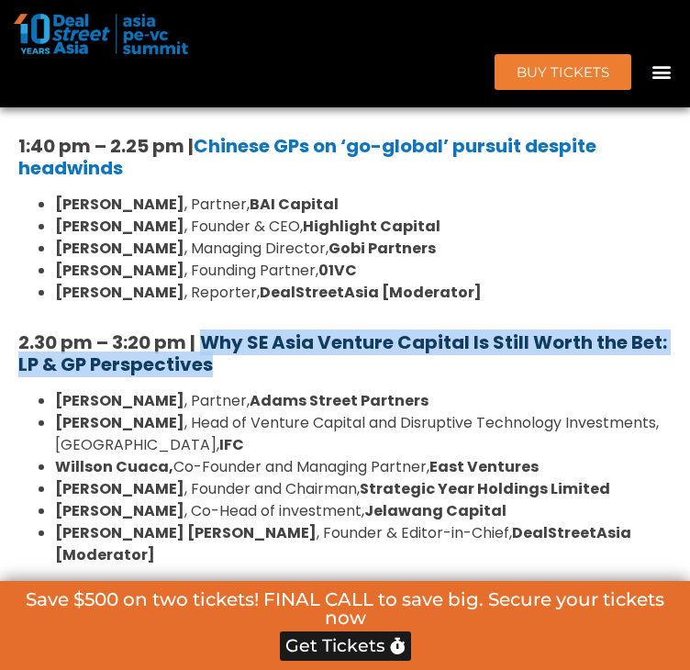
drag, startPoint x: 320, startPoint y: 398, endPoint x: 208, endPoint y: 376, distance: 114.3
click at [208, 376] on h5 "2.30 pm – 3:20 pm | Why SE Asia Venture Capital Is Still Worth the Bet: LP & GP…" at bounding box center [345, 353] width 654 height 44
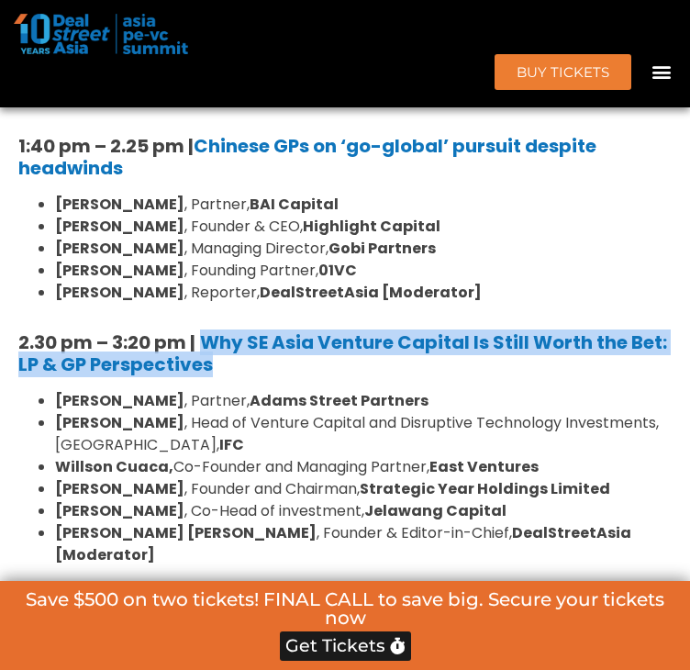
copy b "Why SE Asia Venture Capital Is Still Worth the Bet: LP & GP Perspectives"
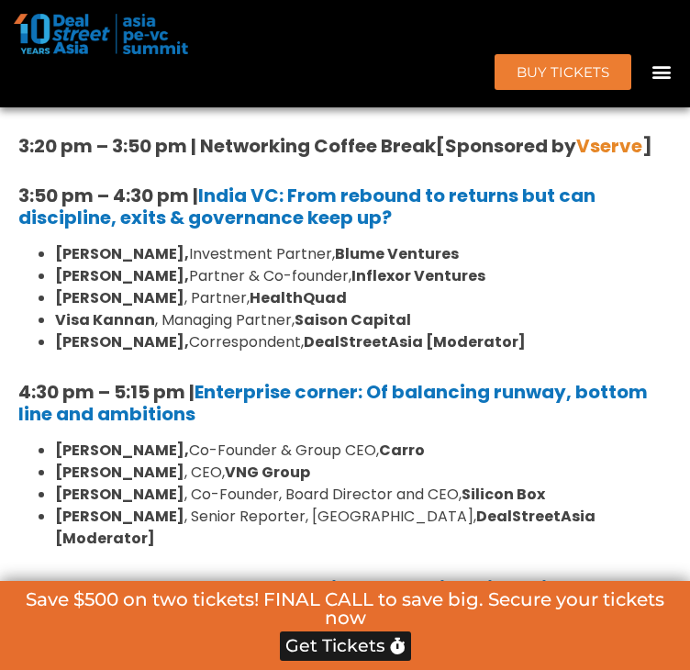
scroll to position [5147, 0]
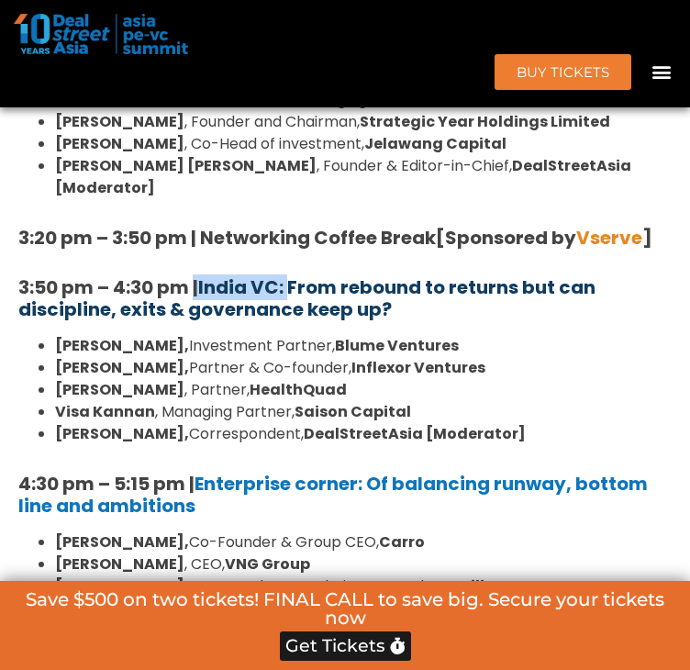
drag, startPoint x: 201, startPoint y: 298, endPoint x: 298, endPoint y: 300, distance: 97.3
click at [298, 300] on strong "3:50 pm – 4:30 pm | [GEOGRAPHIC_DATA] VC: From rebound to returns but can disci…" at bounding box center [307, 299] width 578 height 48
copy strong "| [GEOGRAPHIC_DATA] VC:"
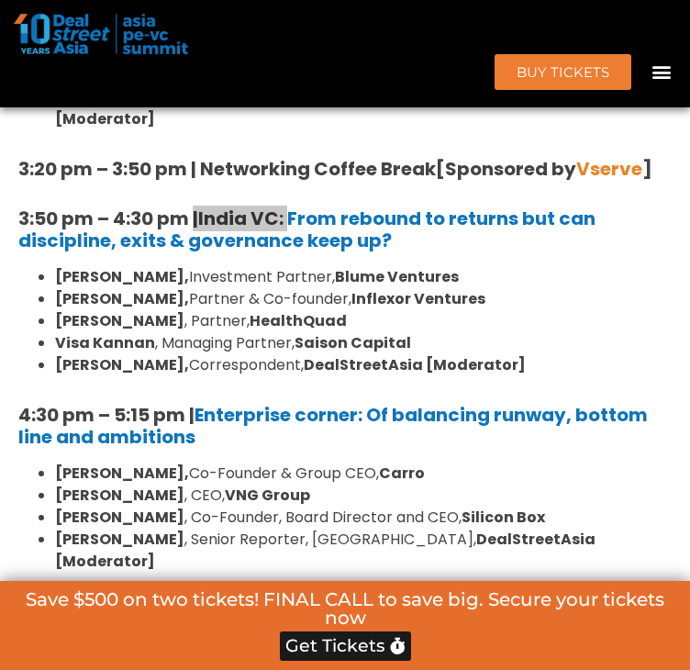
scroll to position [5239, 0]
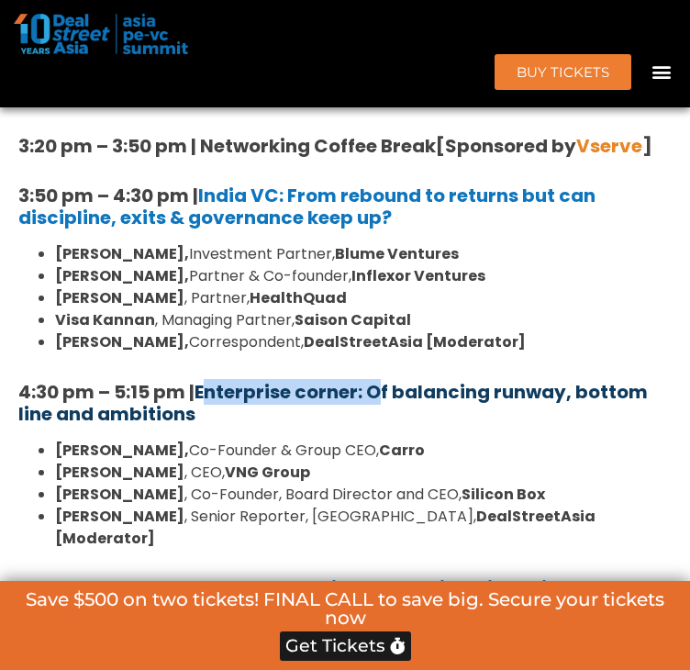
drag, startPoint x: 378, startPoint y: 385, endPoint x: 206, endPoint y: 395, distance: 172.9
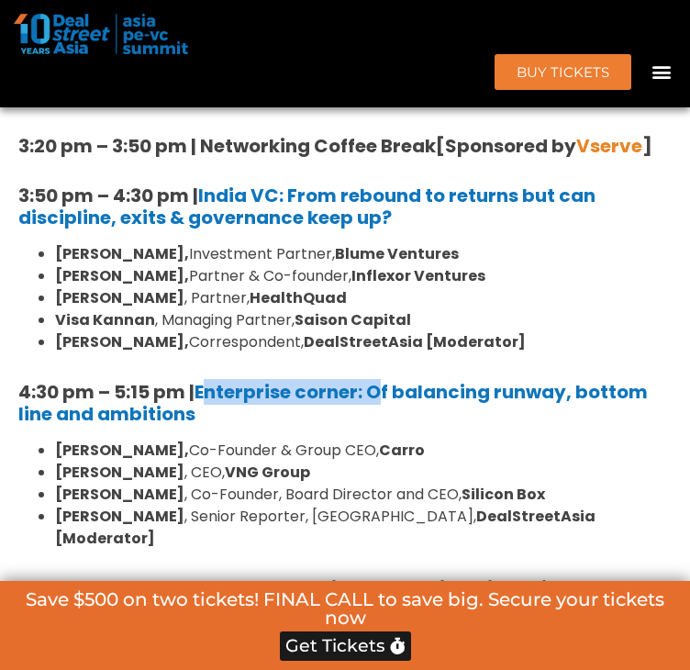
copy link "Enterprise corner:"
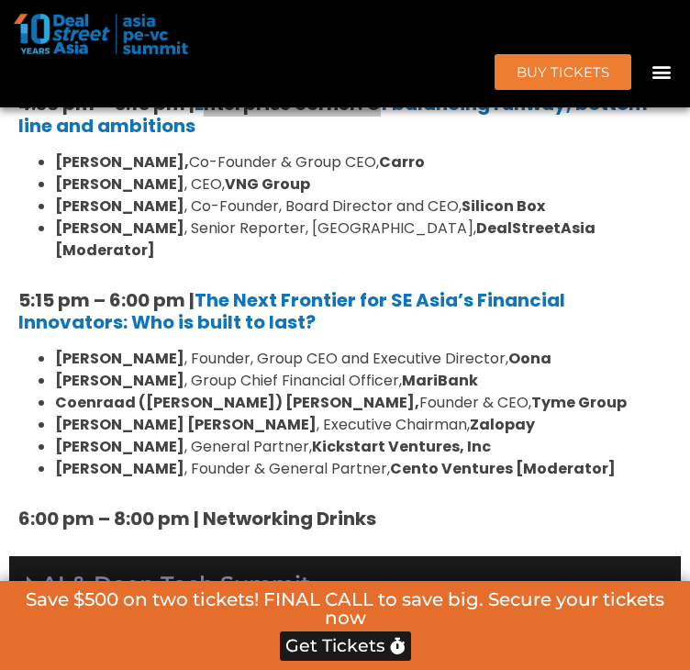
scroll to position [5515, 0]
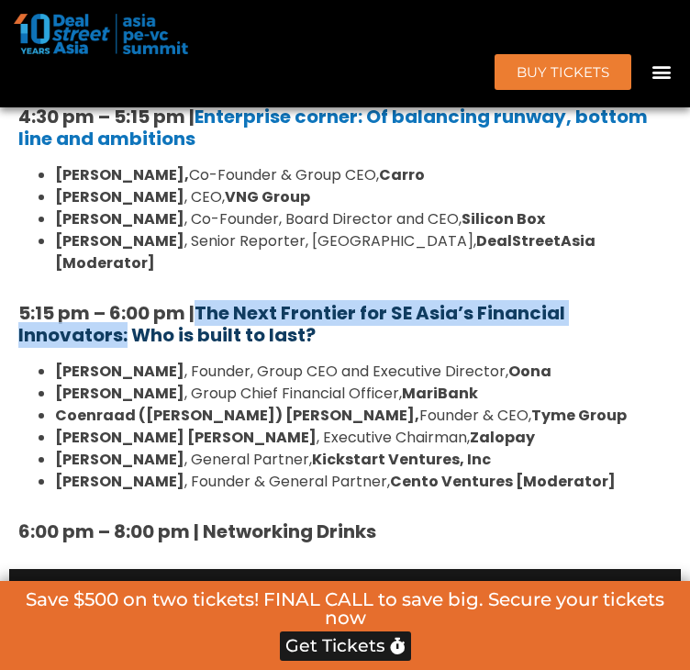
drag, startPoint x: 203, startPoint y: 293, endPoint x: 132, endPoint y: 321, distance: 76.2
click at [132, 321] on strong "5:15 pm – 6:00 pm | The Next Frontier for SE Asia’s Financial Innovators: Who i…" at bounding box center [291, 324] width 547 height 48
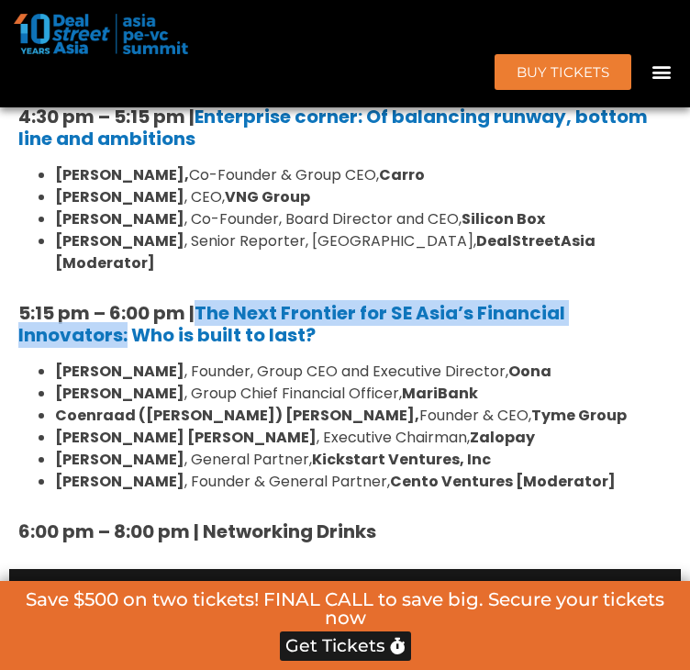
copy link "The Next Frontier for SE Asia’s Financial Innovators:"
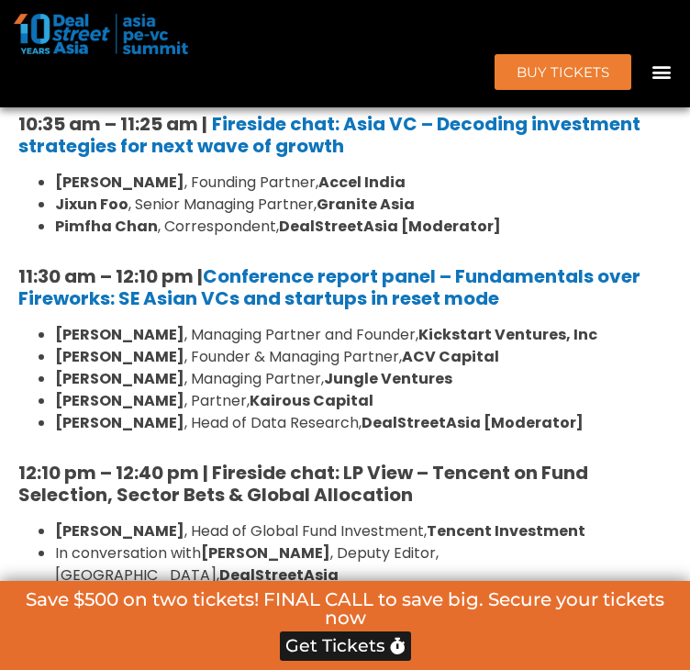
scroll to position [3770, 0]
